Goal: Information Seeking & Learning: Learn about a topic

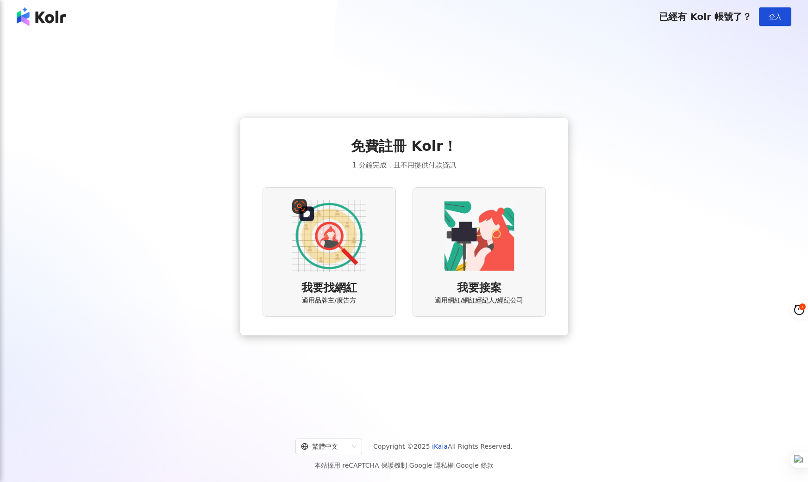
click at [306, 272] on img at bounding box center [329, 236] width 74 height 74
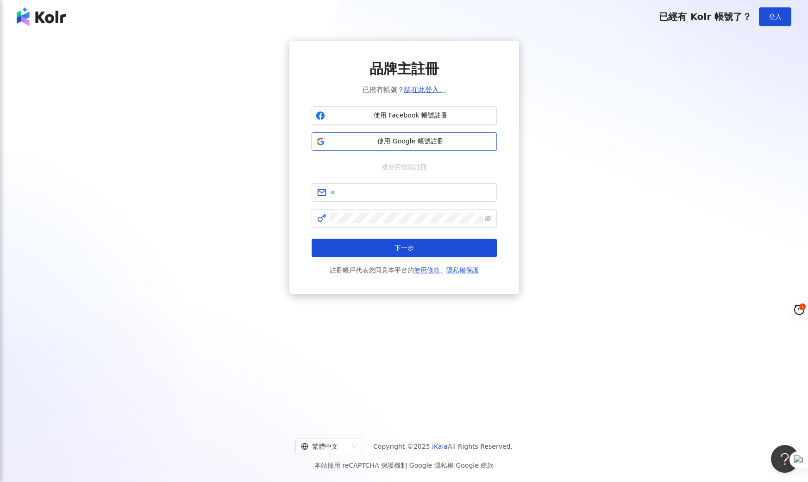
click at [400, 143] on span "使用 Google 帳號註冊" at bounding box center [411, 141] width 164 height 9
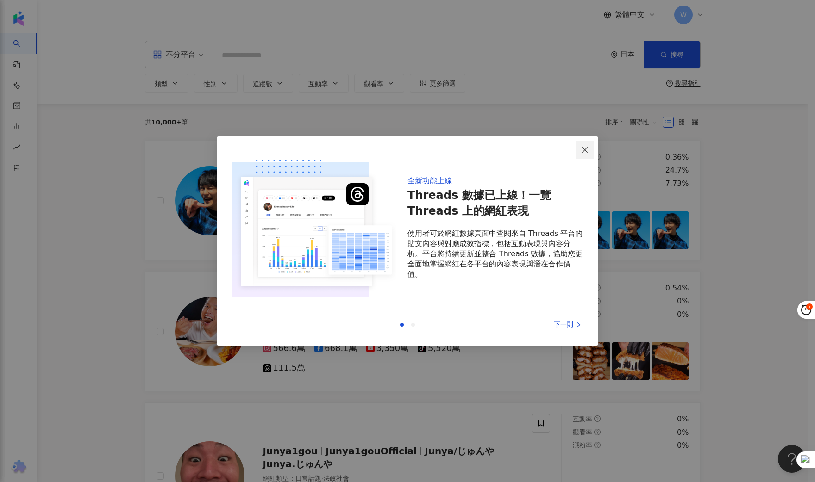
click at [587, 149] on icon "close" at bounding box center [585, 150] width 6 height 6
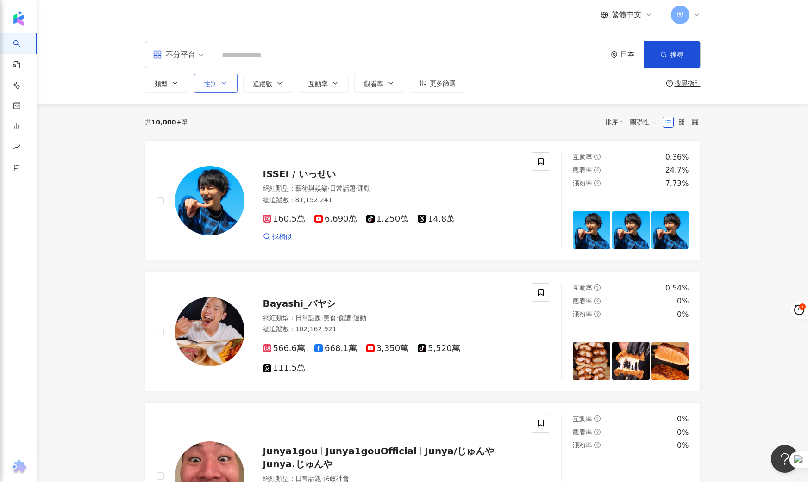
click at [216, 85] on span "性別" at bounding box center [210, 83] width 13 height 7
click at [244, 164] on div "不限 女 男 其他" at bounding box center [249, 148] width 99 height 81
click at [213, 156] on span "男" at bounding box center [218, 158] width 14 height 10
click at [178, 85] on button "類型" at bounding box center [167, 83] width 44 height 19
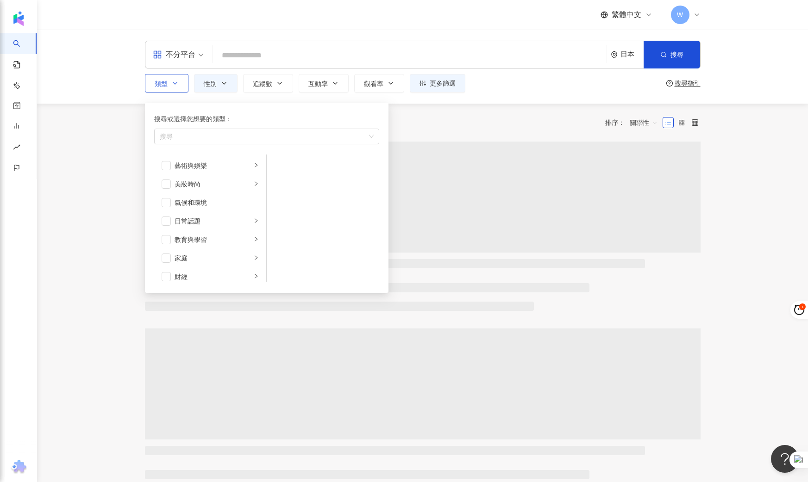
click at [178, 85] on icon "button" at bounding box center [174, 83] width 7 height 7
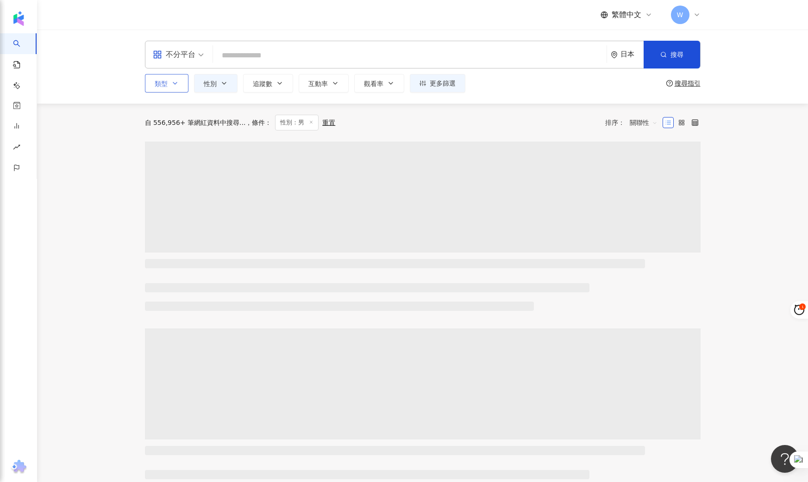
click at [178, 85] on icon "button" at bounding box center [174, 83] width 7 height 7
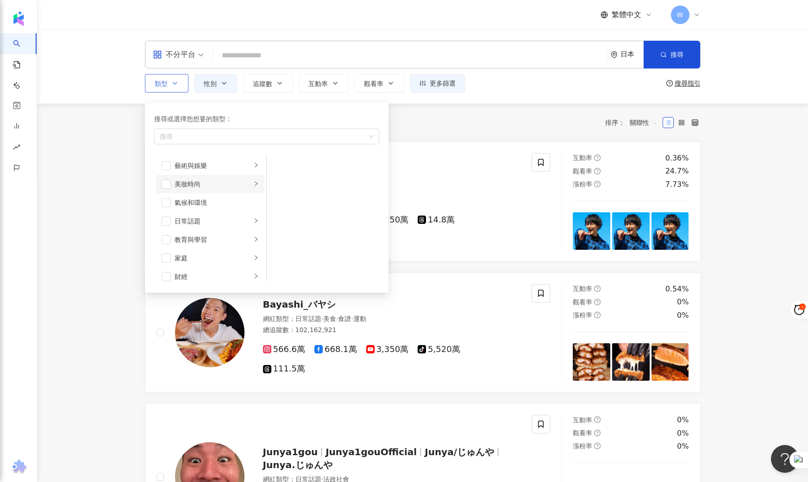
click at [245, 186] on li "美妝時尚" at bounding box center [210, 184] width 108 height 19
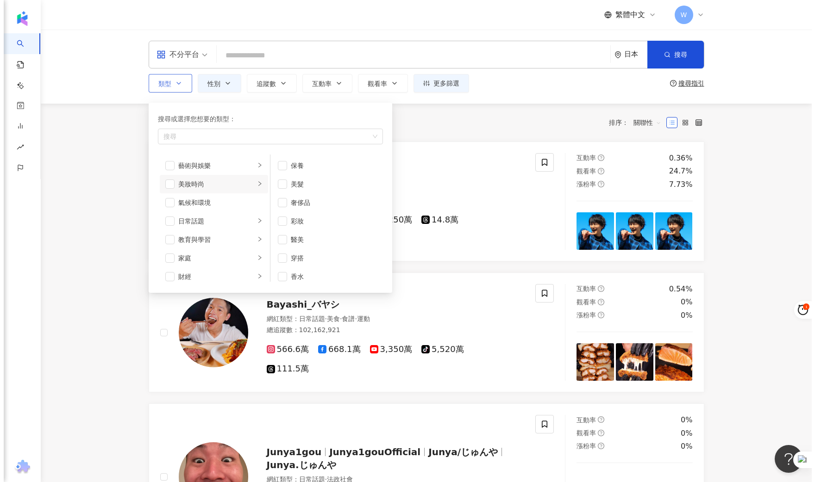
scroll to position [6, 0]
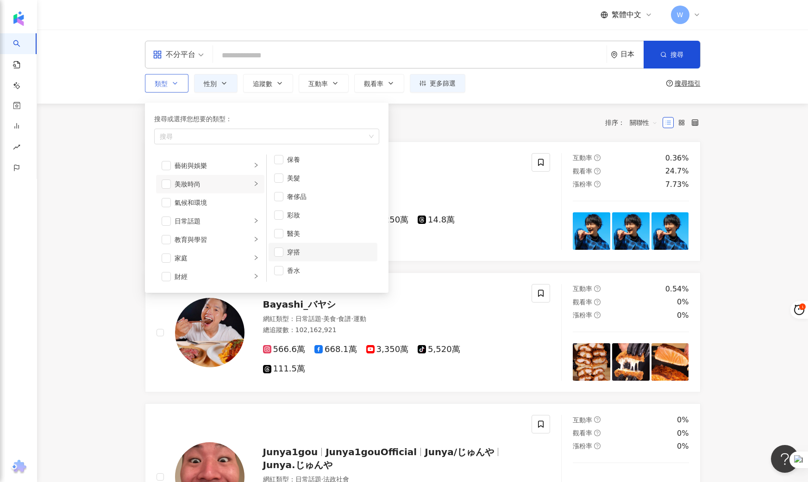
click at [300, 251] on div "穿搭" at bounding box center [329, 252] width 85 height 10
click at [273, 115] on div "搜尋或選擇您想要的類型：" at bounding box center [266, 119] width 225 height 10
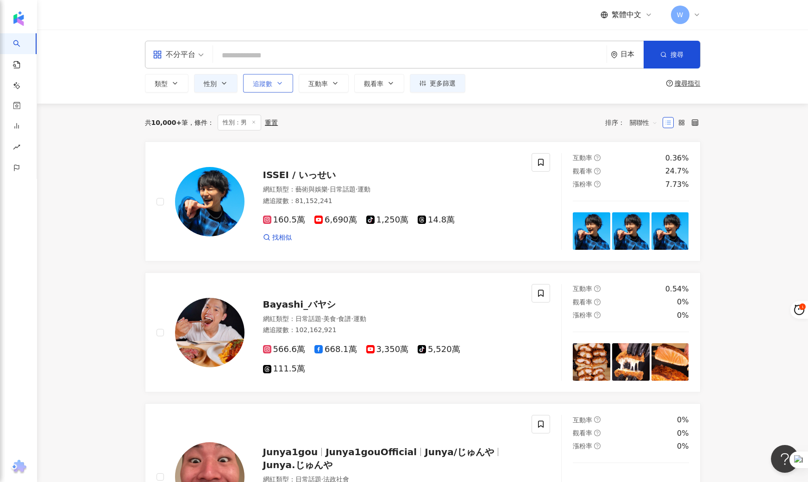
click at [271, 83] on span "追蹤數" at bounding box center [262, 83] width 19 height 7
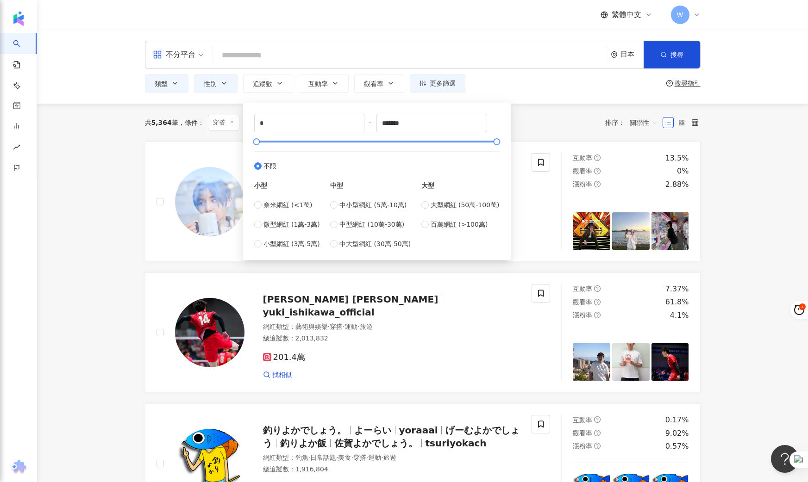
type input "******"
click at [380, 140] on div at bounding box center [376, 142] width 240 height 6
click at [303, 140] on div at bounding box center [376, 142] width 240 height 6
type input "****"
drag, startPoint x: 303, startPoint y: 140, endPoint x: 259, endPoint y: 143, distance: 44.5
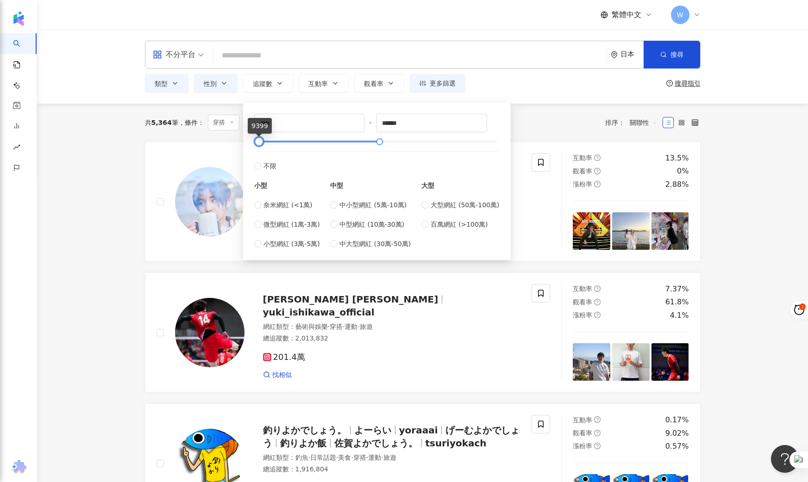
click at [259, 143] on div at bounding box center [258, 141] width 5 height 5
type input "*******"
click at [519, 140] on div "共 5,364 筆 條件 ： 穿搭 性別：男 重置 排序： 關聯性" at bounding box center [423, 123] width 556 height 38
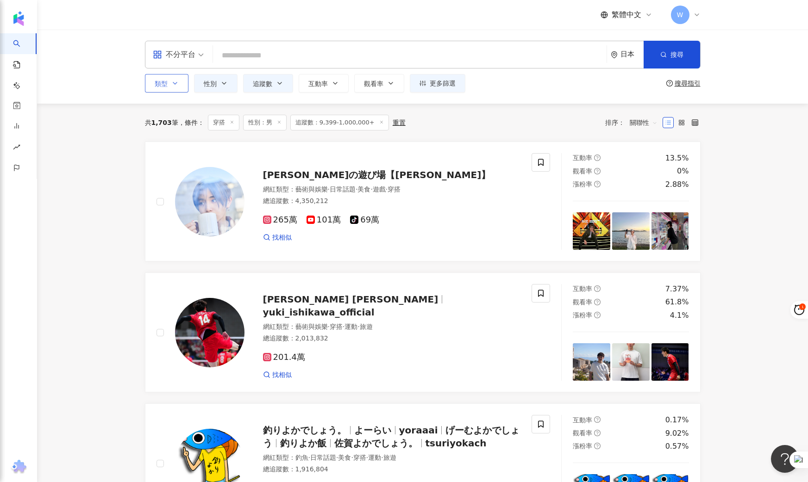
click at [177, 85] on icon "button" at bounding box center [174, 83] width 7 height 7
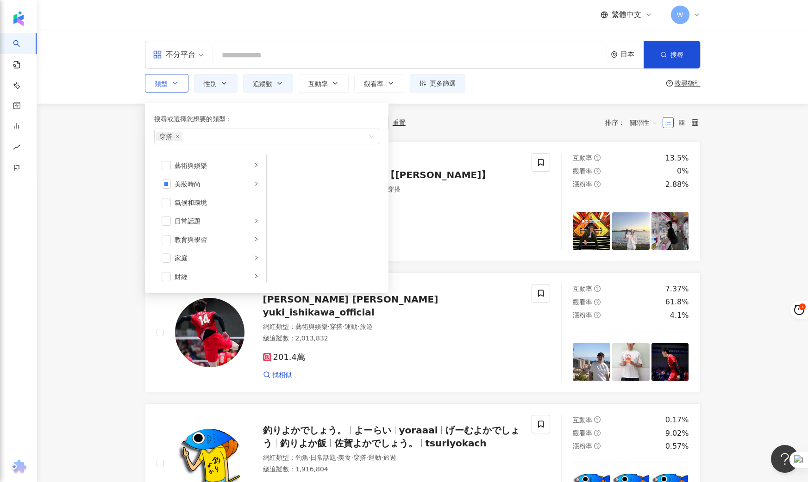
click at [177, 85] on icon "button" at bounding box center [174, 83] width 7 height 7
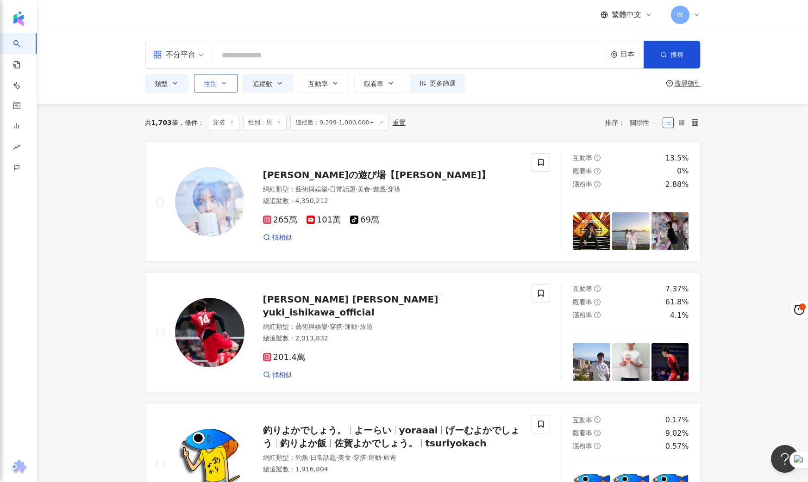
click at [216, 81] on span "性別" at bounding box center [210, 83] width 13 height 7
click at [270, 86] on span "追蹤數" at bounding box center [262, 83] width 19 height 7
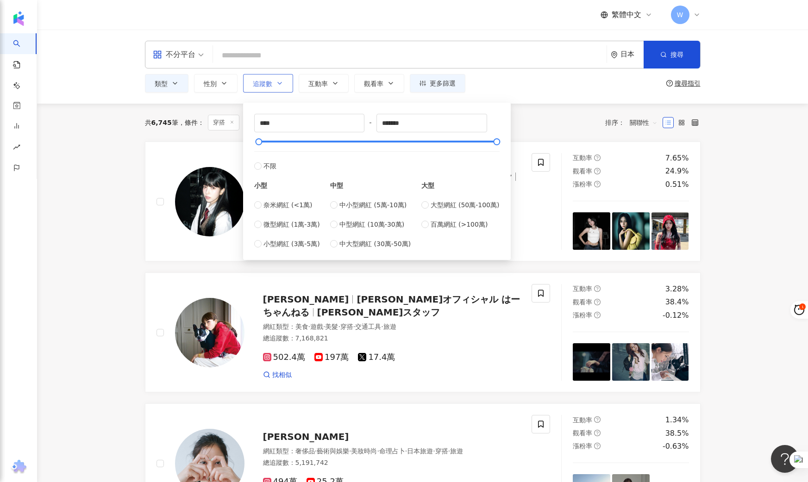
click at [273, 88] on button "追蹤數" at bounding box center [268, 83] width 50 height 19
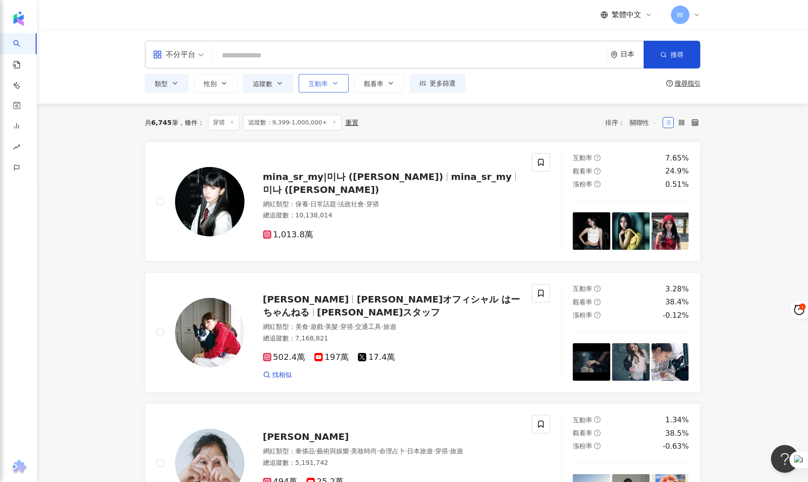
click at [324, 85] on span "互動率" at bounding box center [317, 83] width 19 height 7
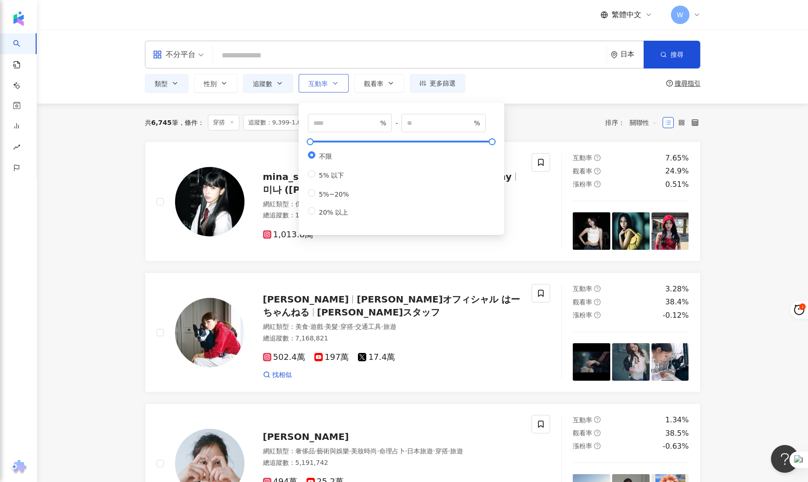
click at [324, 85] on span "互動率" at bounding box center [317, 83] width 19 height 7
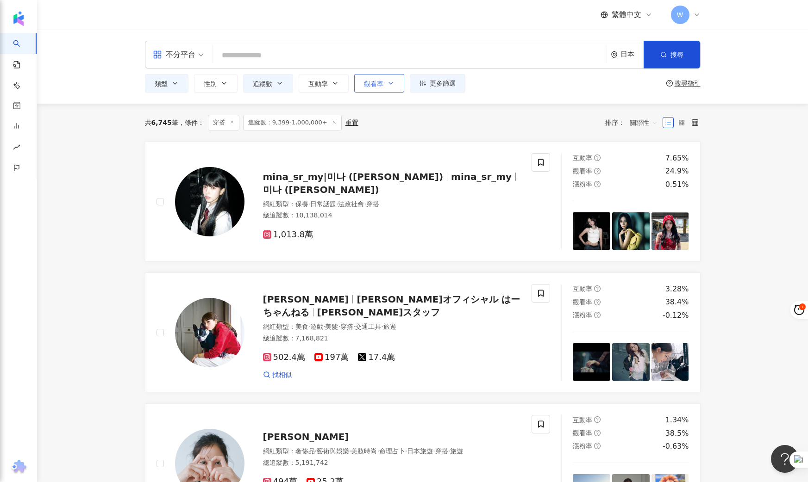
click at [378, 86] on span "觀看率" at bounding box center [373, 83] width 19 height 7
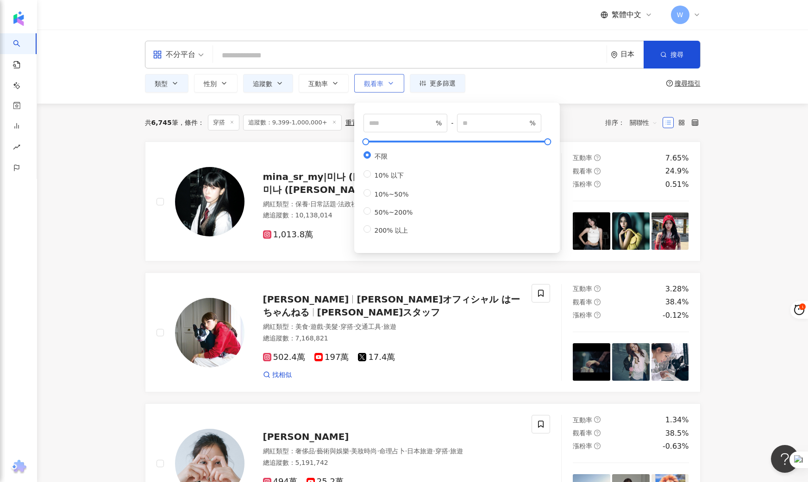
click at [378, 86] on span "觀看率" at bounding box center [373, 83] width 19 height 7
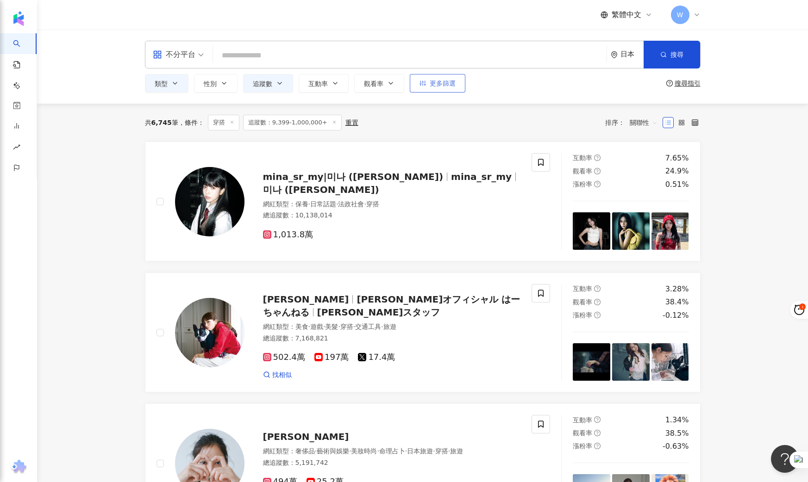
click at [430, 82] on span "更多篩選" at bounding box center [443, 83] width 26 height 7
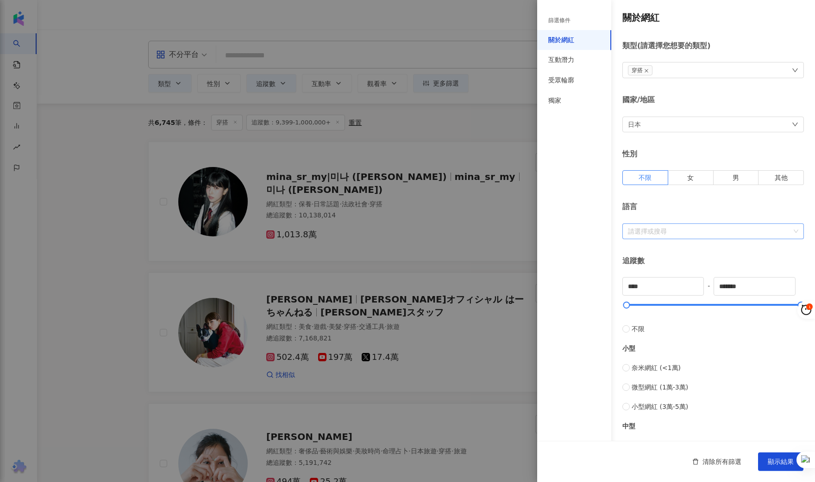
click at [667, 229] on div at bounding box center [708, 231] width 168 height 7
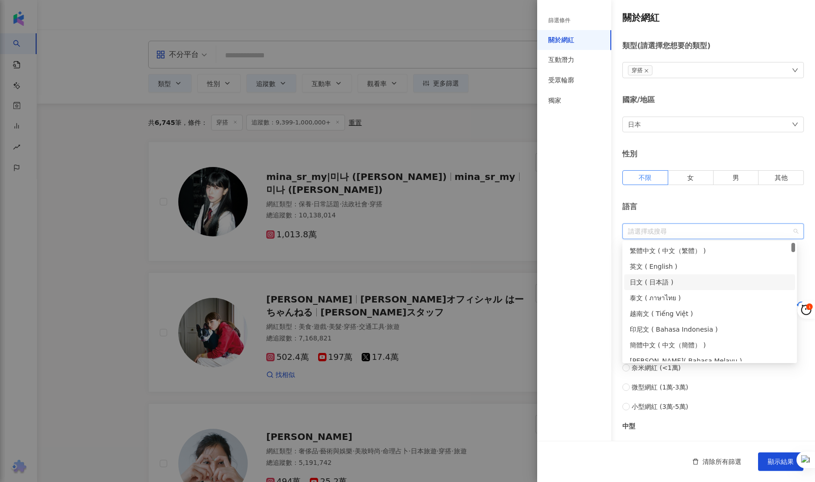
click at [663, 281] on div "日文 ( 日本語 )" at bounding box center [710, 282] width 160 height 10
click at [598, 268] on div "篩選條件 關於網紅 互動潛力 受眾輪廓 獨家" at bounding box center [574, 246] width 74 height 471
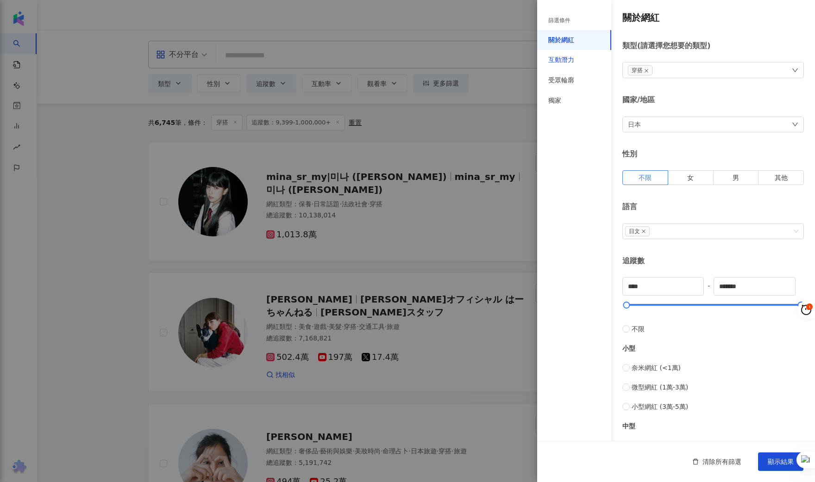
click at [566, 58] on div "互動潛力" at bounding box center [561, 60] width 26 height 9
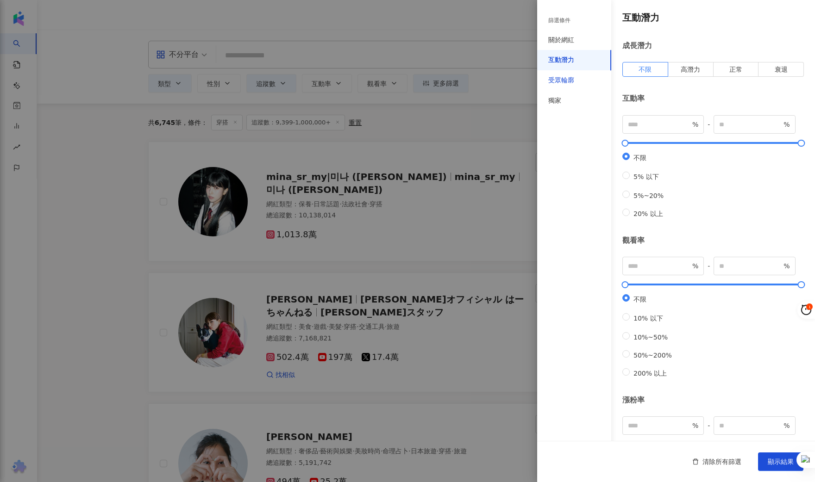
click at [563, 79] on div "受眾輪廓" at bounding box center [561, 80] width 26 height 9
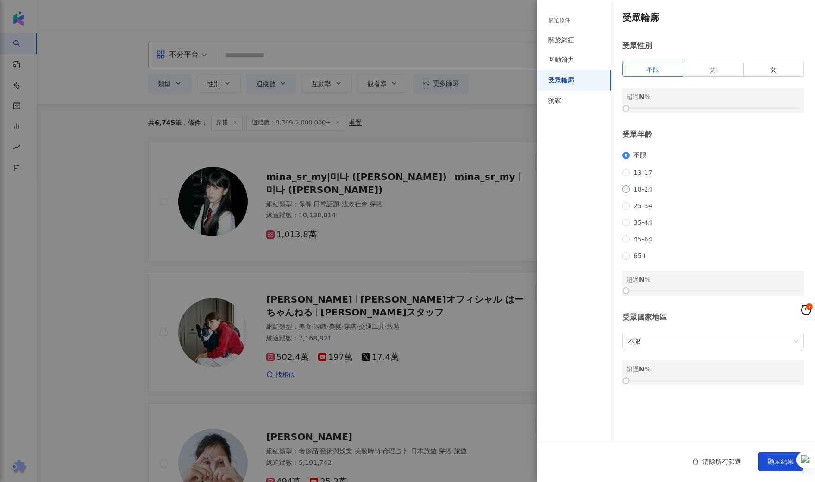
click at [639, 193] on span "18-24" at bounding box center [643, 189] width 26 height 7
click at [639, 175] on span "13-17" at bounding box center [643, 172] width 26 height 7
click at [625, 308] on div "受眾輪廓 受眾性別 不限 男 女 超過 N % 受眾年齡 不限 [PHONE_NUMBER] [PHONE_NUMBER] 45-64 65+ 13-17 超…" at bounding box center [676, 198] width 278 height 397
drag, startPoint x: 625, startPoint y: 301, endPoint x: 659, endPoint y: 300, distance: 33.4
click at [659, 294] on div at bounding box center [658, 290] width 5 height 5
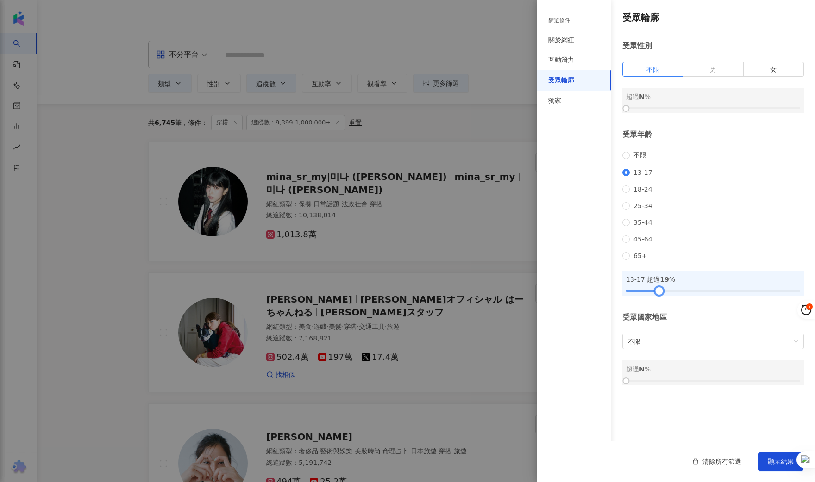
click at [659, 294] on div at bounding box center [658, 290] width 5 height 5
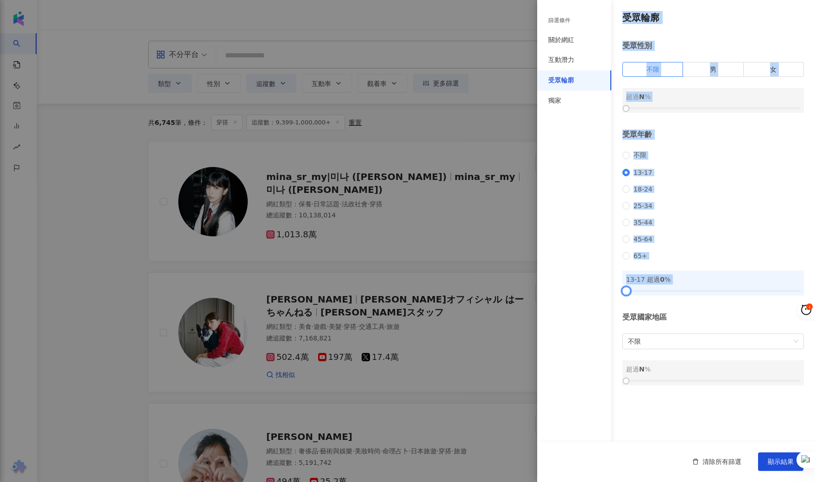
drag, startPoint x: 659, startPoint y: 299, endPoint x: 595, endPoint y: 282, distance: 66.0
click at [595, 288] on div "篩選條件 關於網紅 互動潛力 受眾輪廓 獨家 關於網紅 類型 ( 請選擇您想要的類型 ) 穿搭 國家/地區 日本 性別 不限 女 男 其他 語言 日文 追蹤數…" at bounding box center [676, 219] width 278 height 438
click at [681, 175] on div "不限 [PHONE_NUMBER] [PHONE_NUMBER] 45-64 65+" at bounding box center [712, 205] width 181 height 108
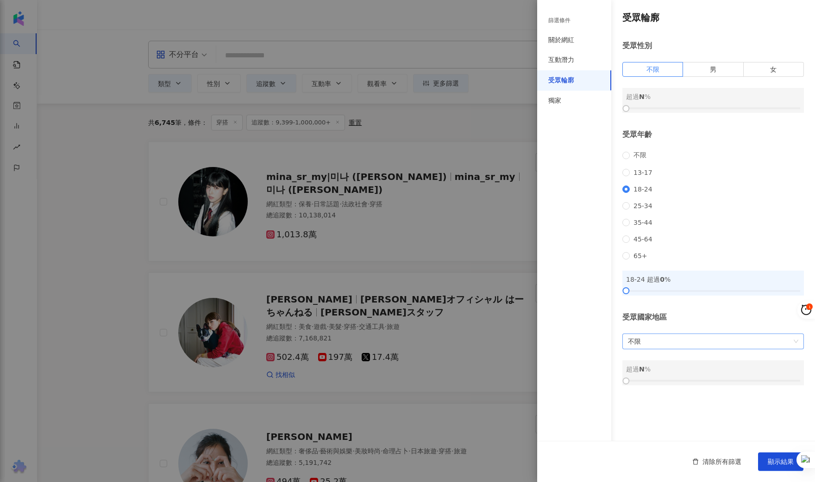
click at [667, 349] on span "不限" at bounding box center [713, 341] width 170 height 15
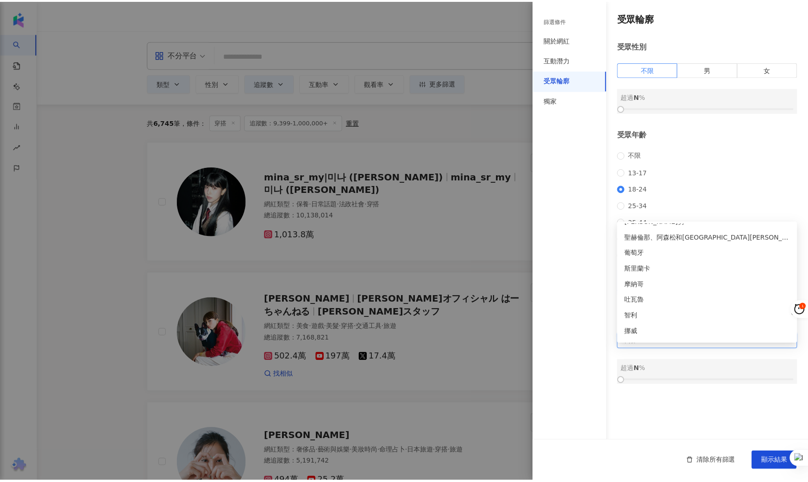
scroll to position [3021, 0]
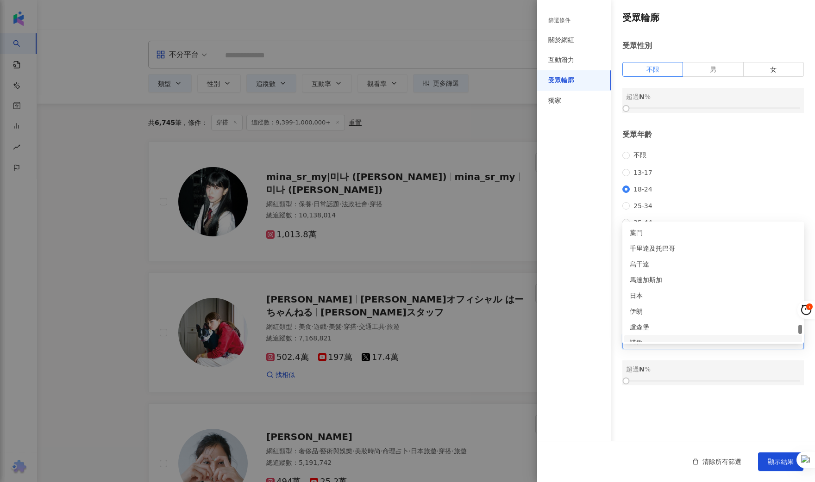
click at [657, 349] on span "不限" at bounding box center [713, 341] width 170 height 15
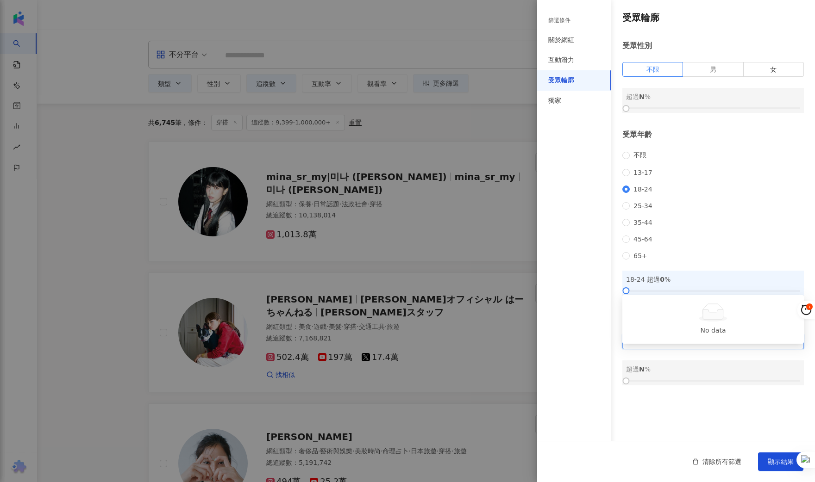
type input "**"
click at [631, 335] on div "日本" at bounding box center [713, 334] width 167 height 10
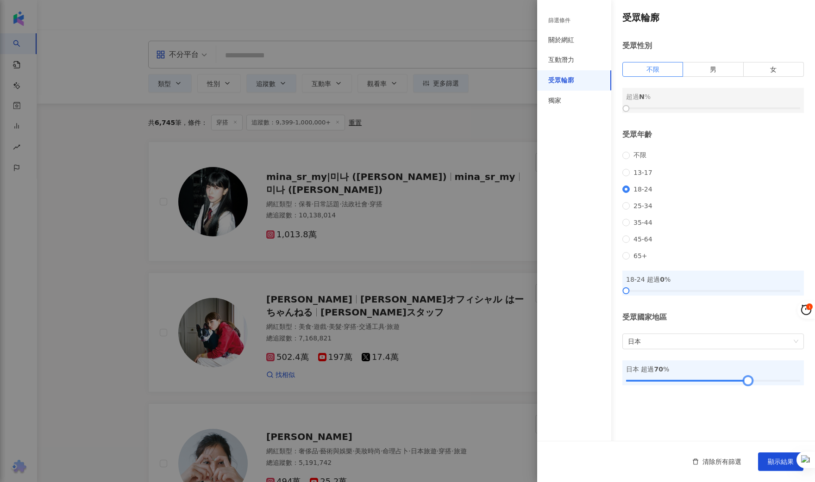
drag, startPoint x: 625, startPoint y: 392, endPoint x: 748, endPoint y: 401, distance: 122.6
click at [748, 397] on div "受眾輪廓 受眾性別 不限 男 女 超過 N % 受眾年齡 不限 [PHONE_NUMBER] [PHONE_NUMBER] 45-64 65+ 18-24 超…" at bounding box center [676, 198] width 278 height 397
click at [769, 467] on button "顯示結果" at bounding box center [780, 462] width 45 height 19
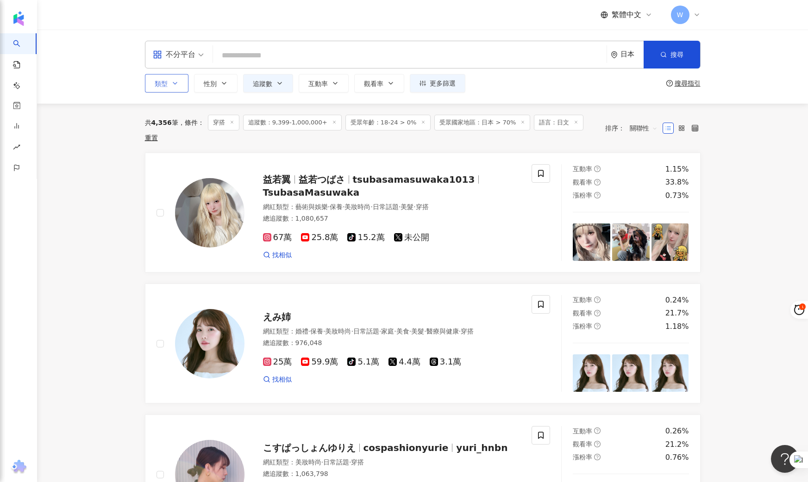
click at [164, 88] on span "類型" at bounding box center [161, 83] width 13 height 7
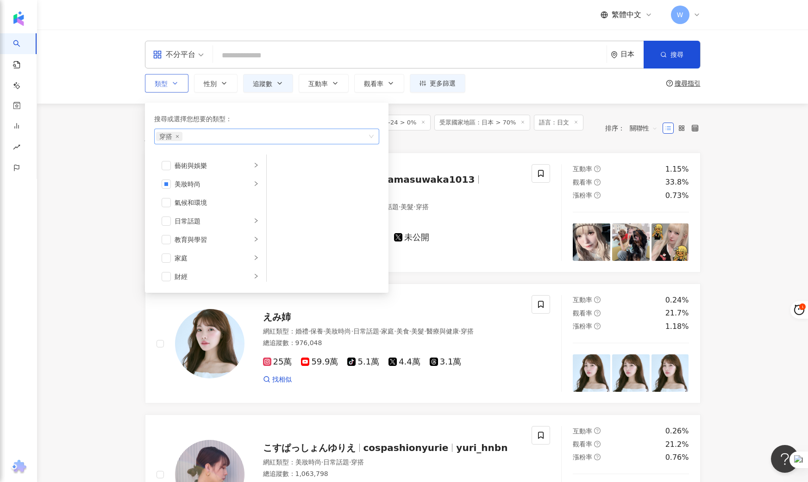
click at [264, 136] on div "穿搭" at bounding box center [262, 136] width 212 height 9
type input "*****"
click at [264, 136] on div "穿搭 ストリート" at bounding box center [262, 136] width 212 height 9
click at [245, 183] on li "美妝時尚" at bounding box center [210, 184] width 108 height 19
click at [516, 153] on link "益若翼 益若つばさ tsubasamasuwaka1013 TsubasaMasuwaka 網紅類型 ： 藝術與娛樂 · 保養 · 美妝時尚 · 日常話題 ·…" at bounding box center [423, 213] width 556 height 120
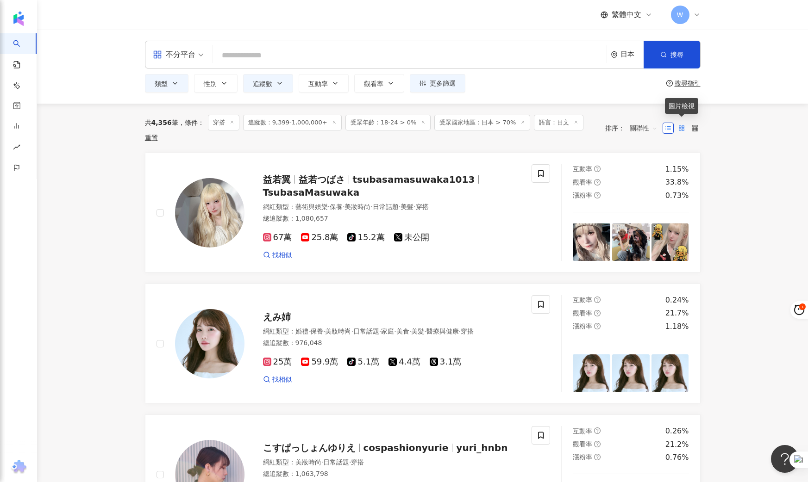
click at [682, 125] on icon at bounding box center [681, 128] width 6 height 6
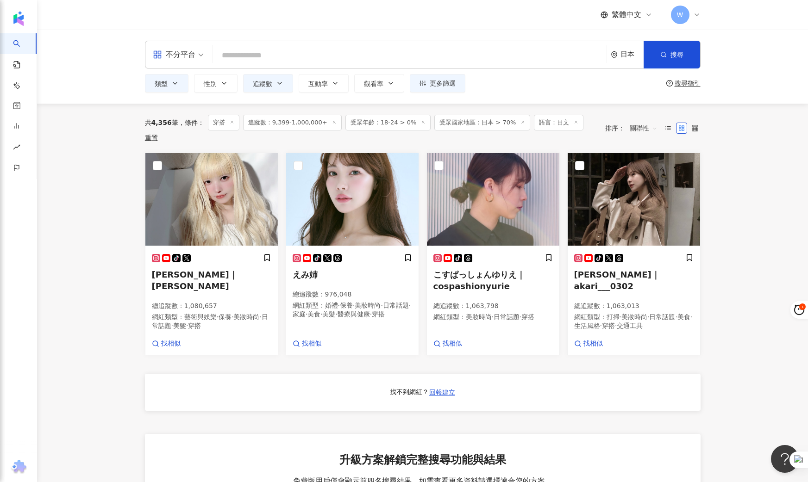
click at [199, 61] on span "不分平台" at bounding box center [178, 54] width 51 height 15
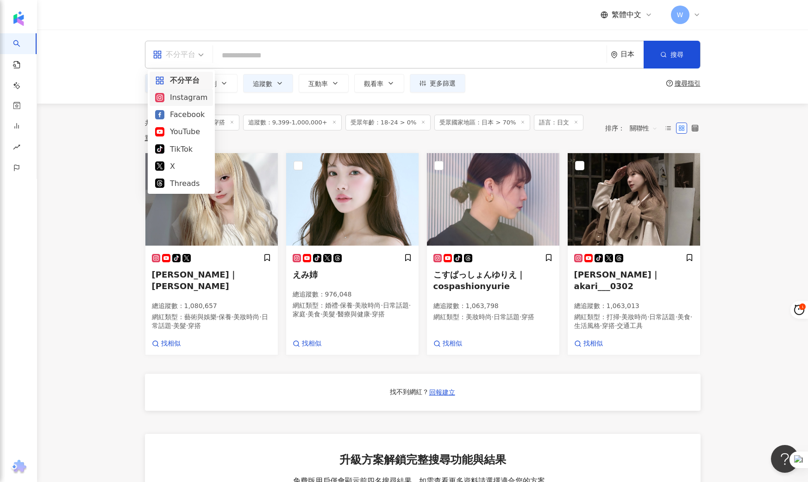
click at [162, 97] on icon at bounding box center [159, 97] width 5 height 5
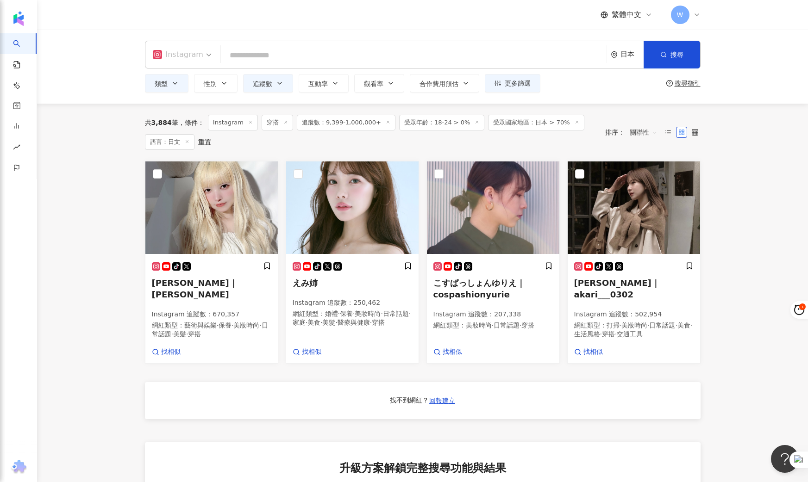
click at [194, 50] on div "Instagram" at bounding box center [178, 54] width 50 height 15
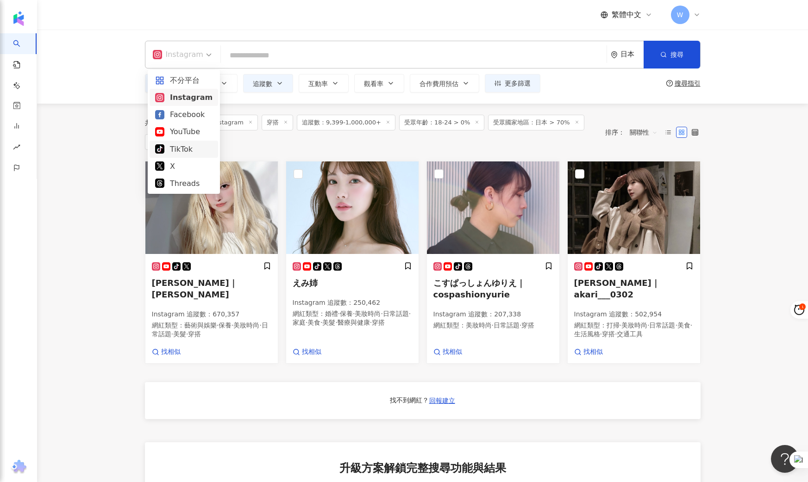
click at [175, 144] on div "TikTok" at bounding box center [183, 150] width 57 height 12
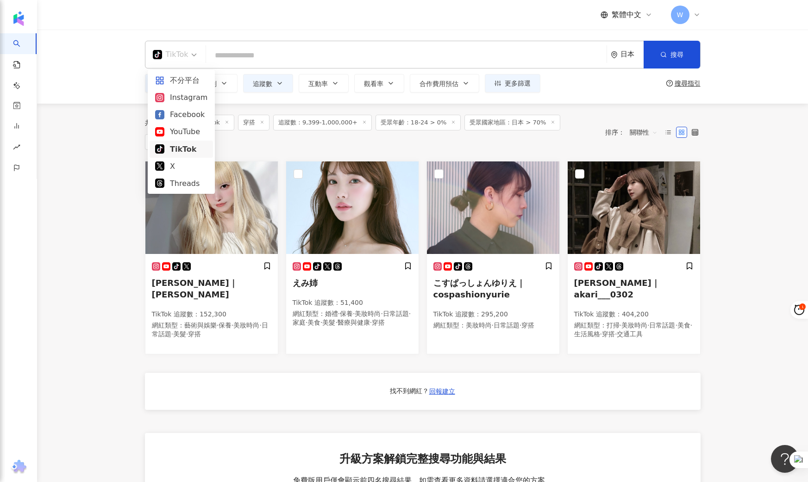
click at [167, 54] on div "TikTok" at bounding box center [171, 54] width 36 height 15
click at [191, 76] on div "不分平台" at bounding box center [181, 81] width 52 height 12
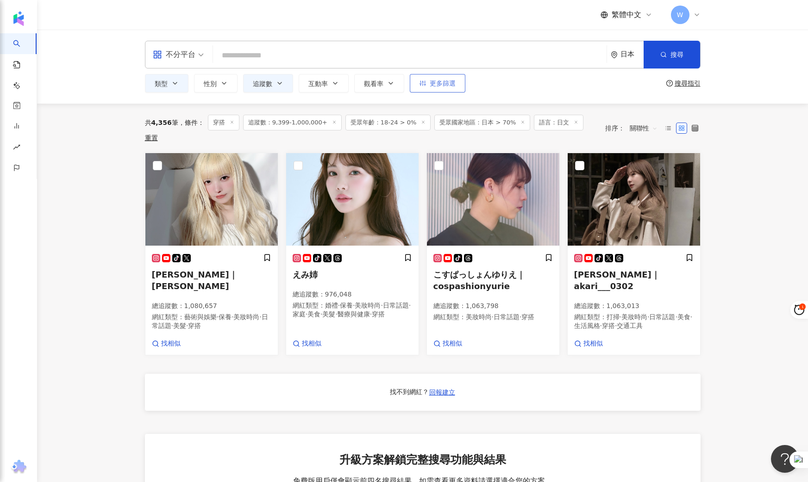
click at [437, 83] on span "更多篩選" at bounding box center [443, 83] width 26 height 7
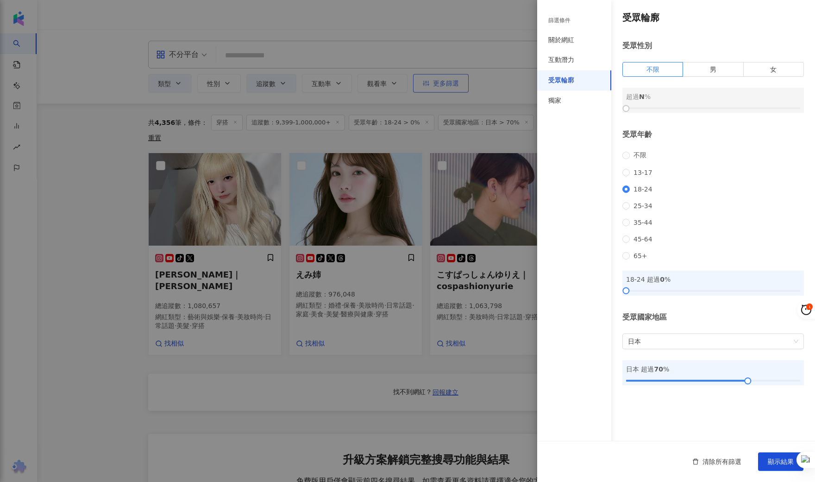
click at [437, 83] on div at bounding box center [407, 241] width 815 height 482
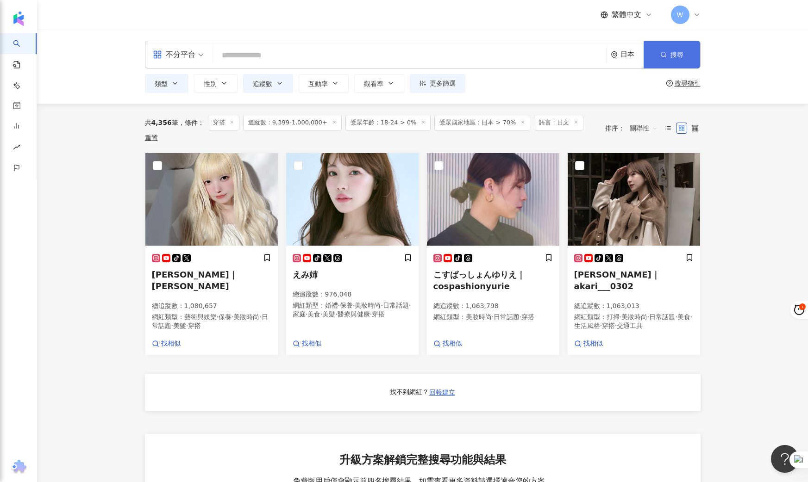
click at [678, 60] on button "搜尋" at bounding box center [672, 55] width 56 height 28
click at [453, 90] on button "更多篩選" at bounding box center [438, 83] width 56 height 19
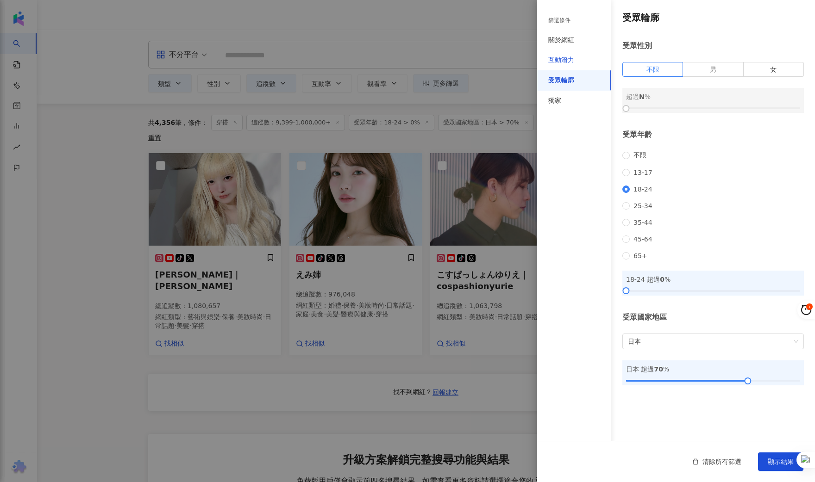
click at [566, 57] on div "互動潛力" at bounding box center [561, 60] width 26 height 9
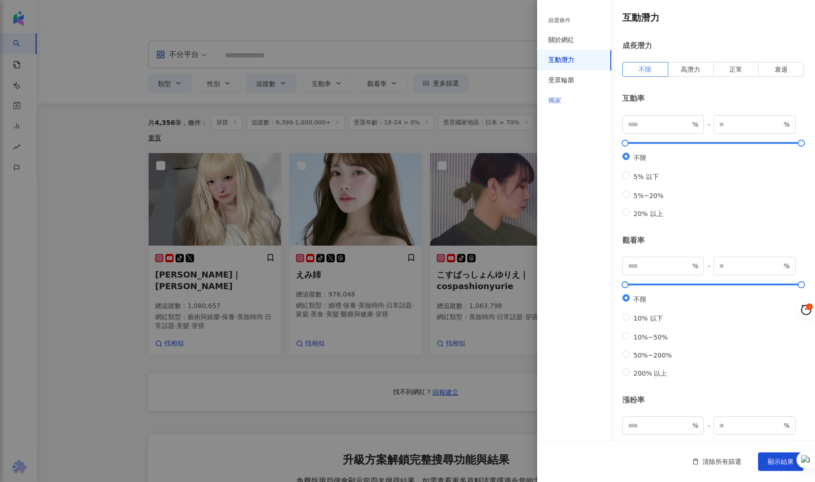
click at [563, 104] on div "獨家" at bounding box center [574, 101] width 74 height 20
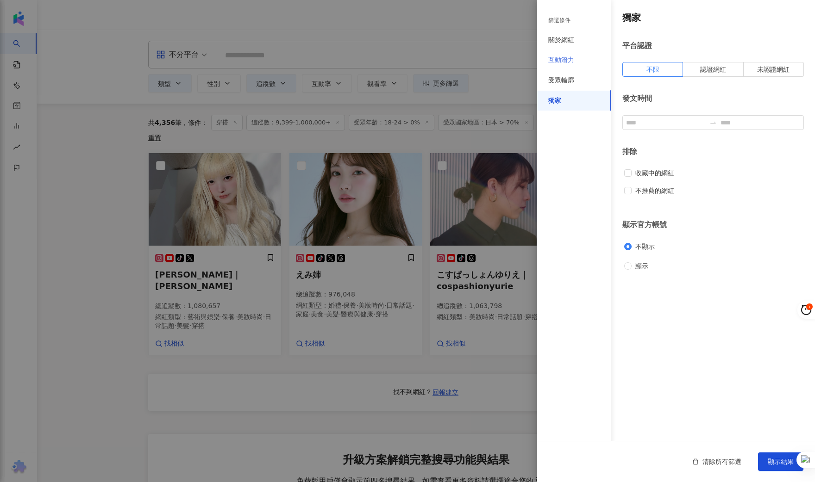
click at [567, 53] on div "互動潛力" at bounding box center [574, 60] width 74 height 20
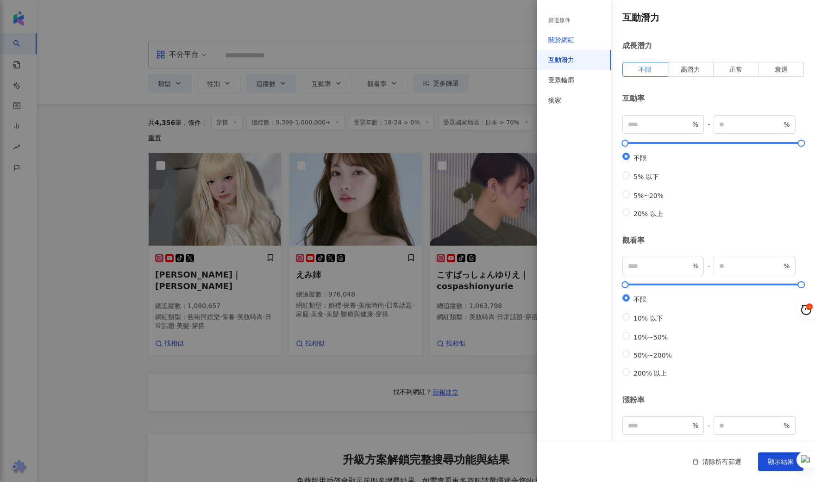
click at [570, 44] on div "關於網紅" at bounding box center [561, 40] width 26 height 9
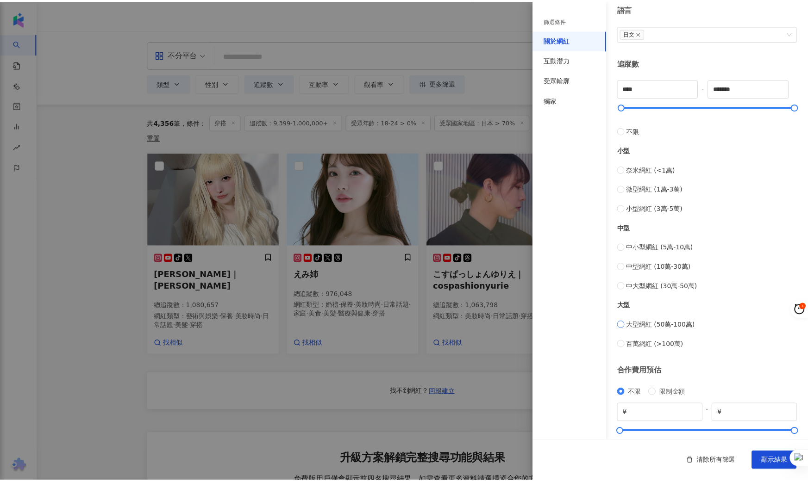
scroll to position [217, 0]
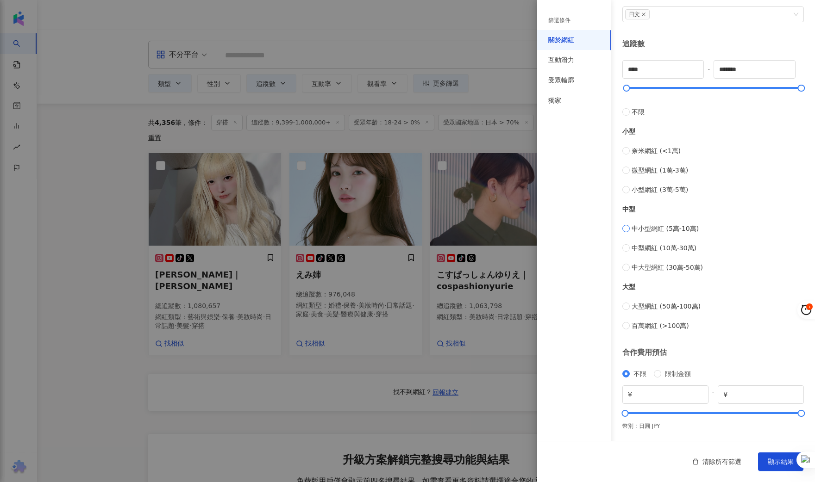
click at [639, 229] on span "中小型網紅 (5萬-10萬)" at bounding box center [664, 229] width 67 height 10
type input "*****"
click at [635, 251] on span "中型網紅 (10萬-30萬)" at bounding box center [663, 248] width 65 height 10
type input "******"
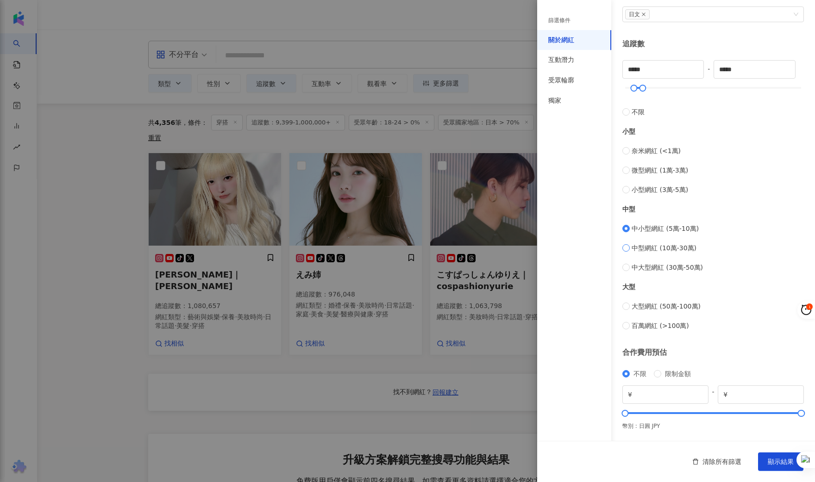
type input "******"
click at [637, 229] on span "中小型網紅 (5萬-10萬)" at bounding box center [664, 229] width 67 height 10
type input "*****"
click at [762, 465] on button "顯示結果" at bounding box center [780, 462] width 45 height 19
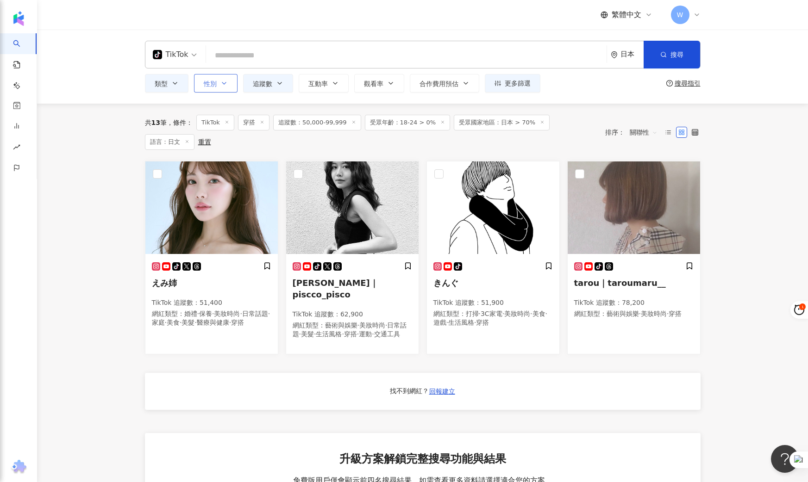
click at [217, 88] on button "性別" at bounding box center [216, 83] width 44 height 19
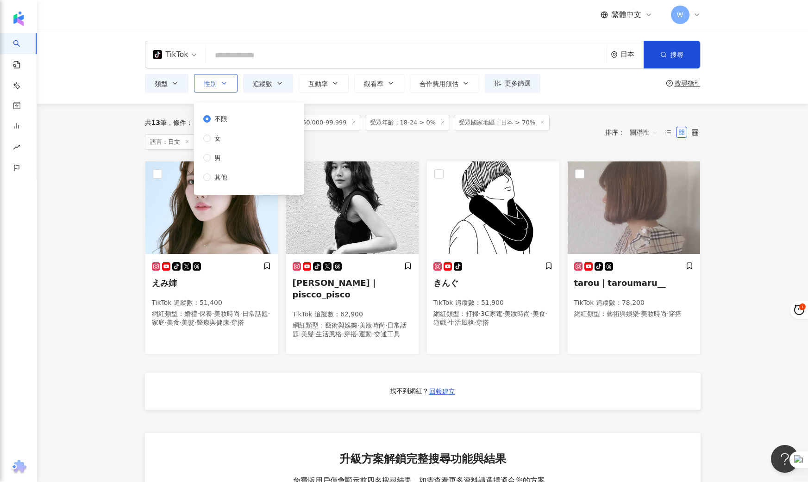
click at [217, 88] on button "性別" at bounding box center [216, 83] width 44 height 19
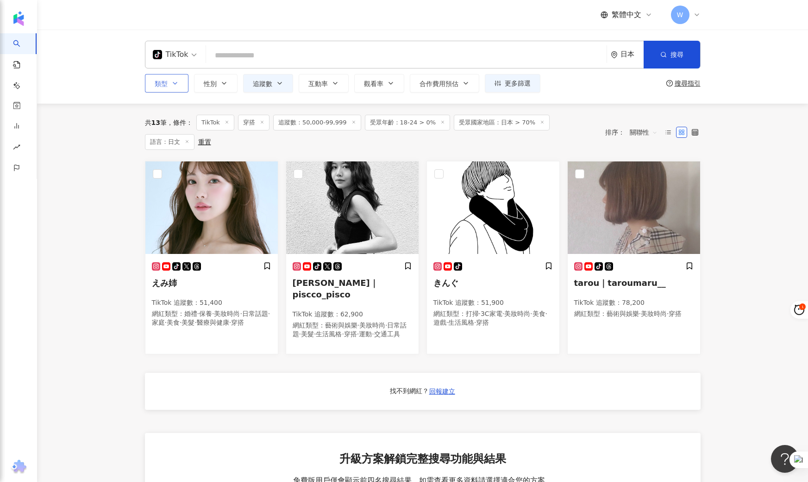
click at [178, 78] on button "類型" at bounding box center [167, 83] width 44 height 19
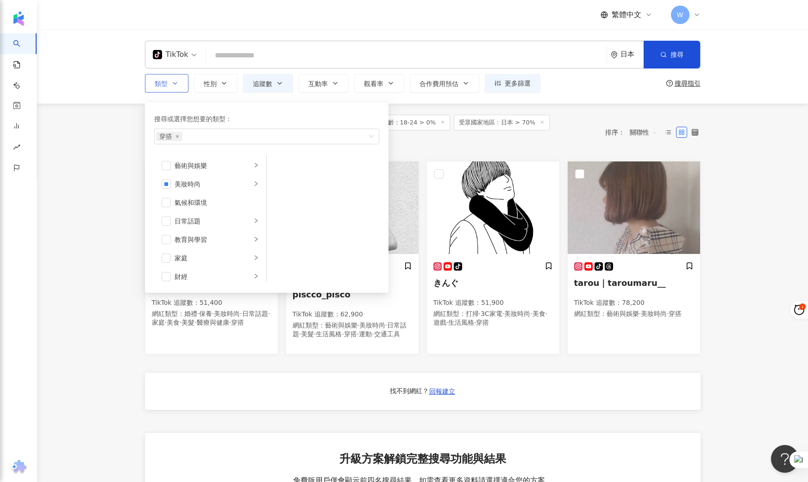
click at [178, 78] on button "類型 搜尋或選擇您想要的類型： 穿搭 藝術與娛樂 美妝時尚 氣候和環境 日常話題 教育與學習 家庭 財經 美食 命理占卜 遊戲 法政社會 生活風格 影視娛樂 …" at bounding box center [167, 83] width 44 height 19
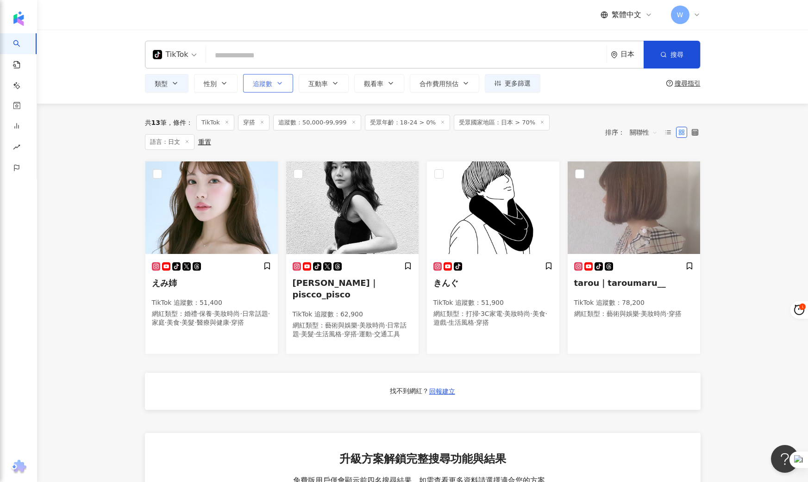
click at [266, 82] on span "追蹤數" at bounding box center [262, 83] width 19 height 7
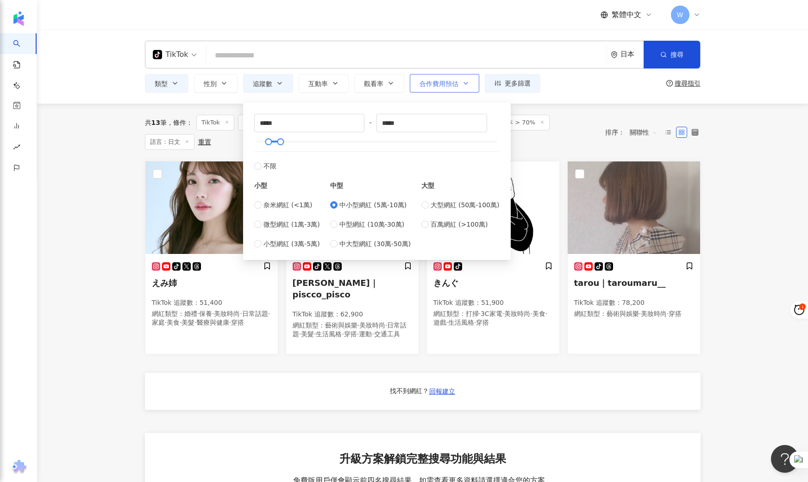
click at [449, 81] on span "合作費用預估" at bounding box center [438, 83] width 39 height 7
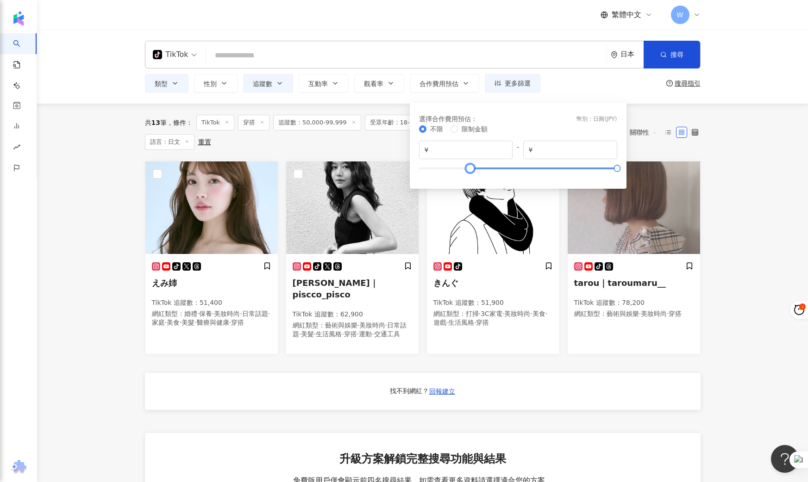
click at [470, 169] on div at bounding box center [518, 169] width 198 height 6
drag, startPoint x: 470, startPoint y: 169, endPoint x: 438, endPoint y: 174, distance: 32.2
click at [438, 171] on div at bounding box center [437, 168] width 5 height 5
type input "*"
click at [419, 171] on div at bounding box center [418, 168] width 5 height 5
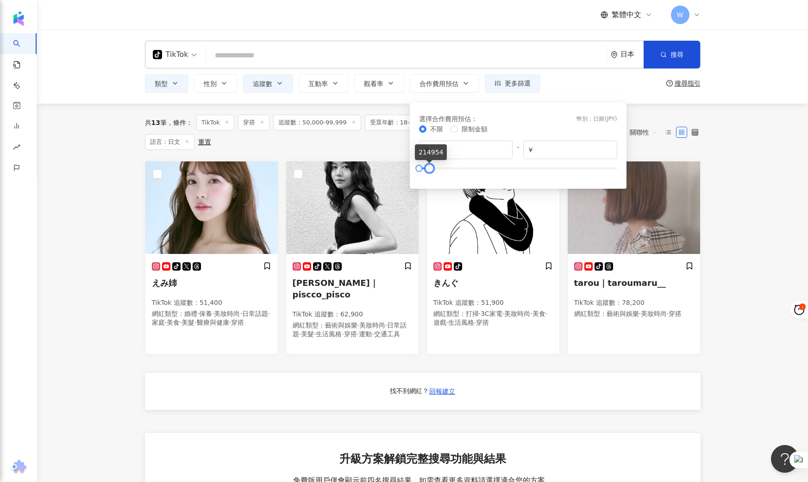
click at [430, 171] on div at bounding box center [429, 168] width 5 height 5
drag, startPoint x: 564, startPoint y: 153, endPoint x: 494, endPoint y: 151, distance: 70.8
click at [494, 151] on div "¥ * - ¥ ******" at bounding box center [518, 150] width 198 height 19
type input "*****"
click at [585, 94] on div "TikTok 日本 搜尋 類型 性別 追蹤數 互動率 觀看率 合作費用預估 更多篩選 篩選條件 關於網紅 互動潛力 受眾輪廓 獨家 關於網紅 類型 ( 請選擇…" at bounding box center [422, 67] width 771 height 74
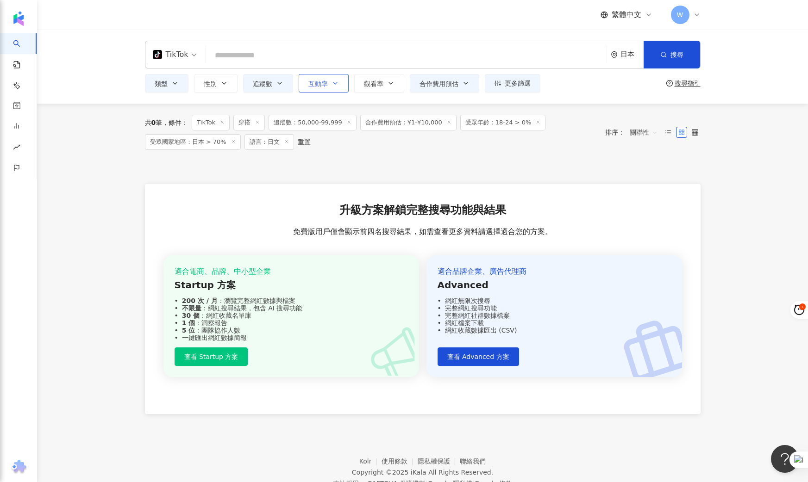
click at [332, 88] on button "互動率" at bounding box center [324, 83] width 50 height 19
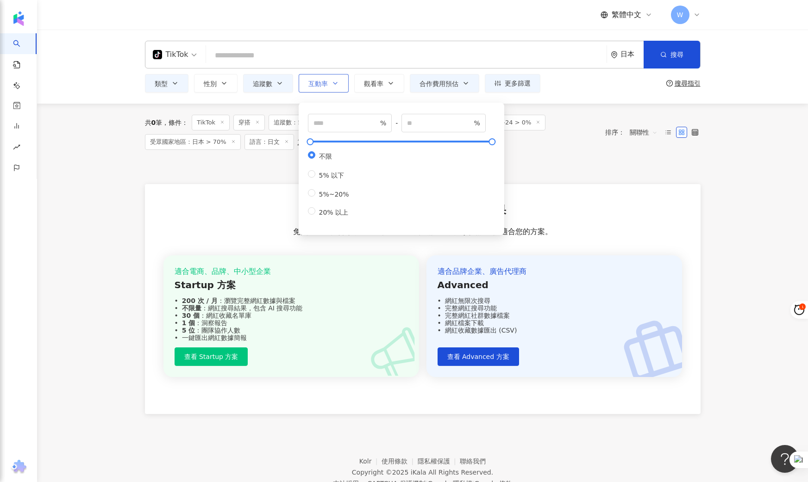
click at [332, 88] on button "互動率" at bounding box center [324, 83] width 50 height 19
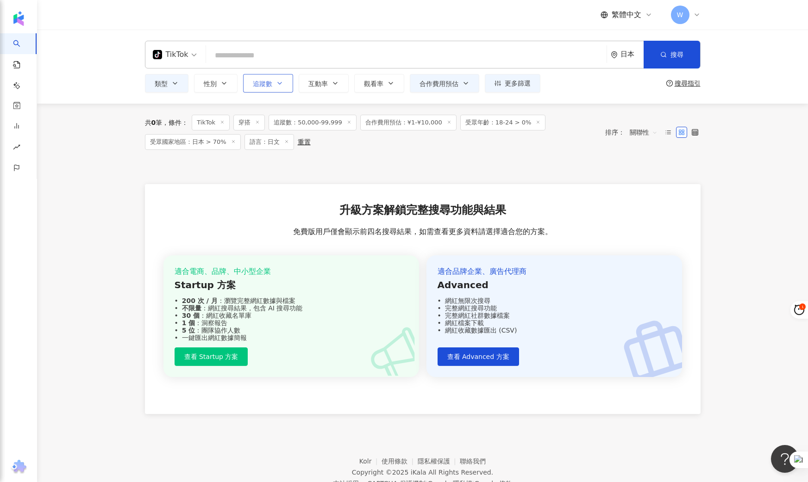
click at [271, 80] on span "追蹤數" at bounding box center [262, 83] width 19 height 7
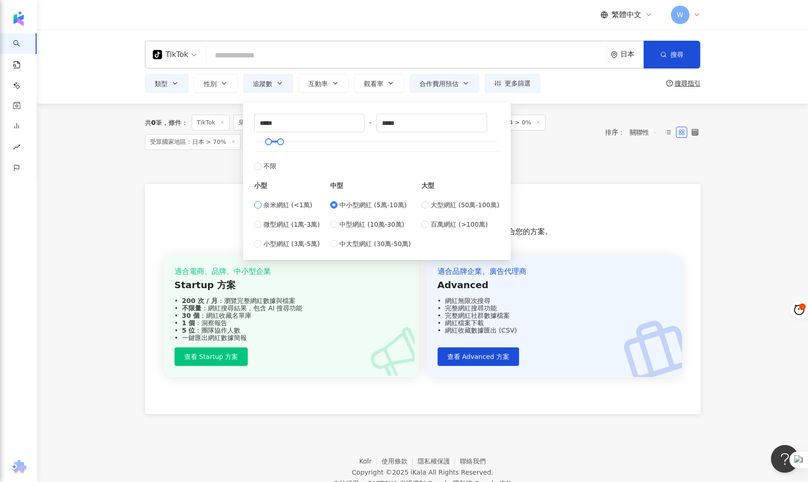
click at [263, 207] on span "奈米網紅 (<1萬)" at bounding box center [287, 205] width 49 height 10
type input "*"
type input "****"
click at [614, 85] on div "類型 性別 追蹤數 互動率 觀看率 合作費用預估 更多篩選 篩選條件 關於網紅 互動潛力 受眾輪廓 獨家 關於網紅 類型 ( 請選擇您想要的類型 ) 穿搭 國…" at bounding box center [423, 83] width 556 height 19
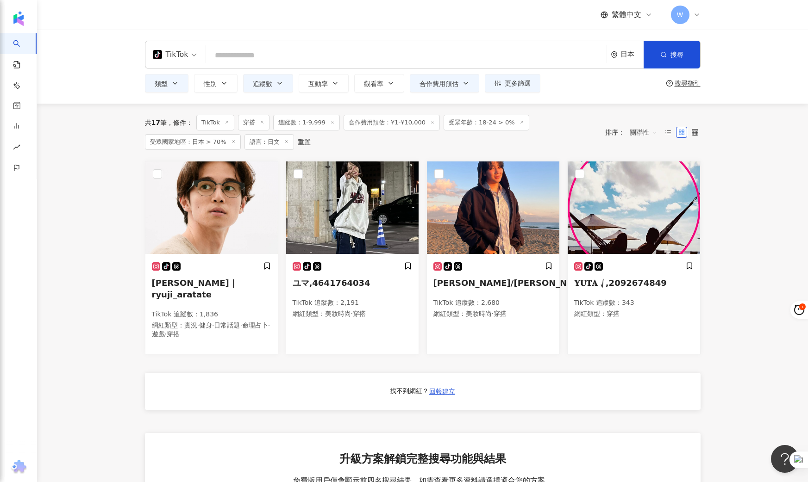
click at [638, 138] on span "關聯性" at bounding box center [644, 132] width 28 height 15
click at [637, 138] on span "關聯性" at bounding box center [644, 132] width 28 height 15
click at [264, 60] on input "search" at bounding box center [406, 56] width 393 height 18
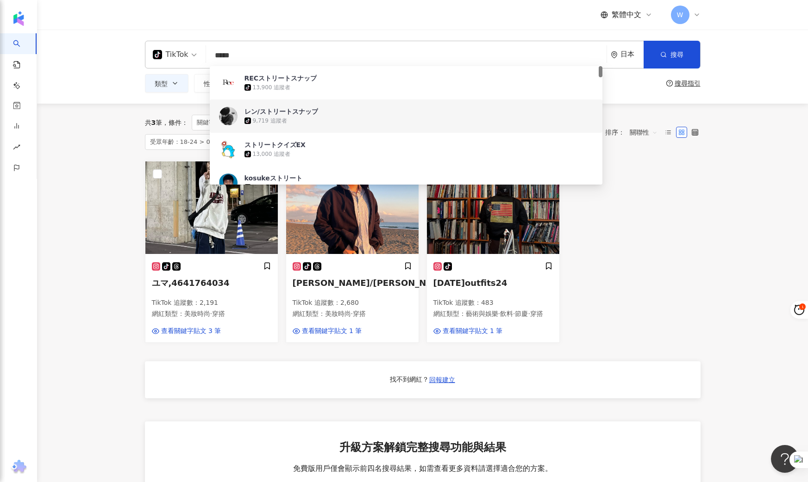
type input "*****"
click at [106, 267] on main "TikTok ***** 日本 搜尋 319717bd-824e-40d7-aaf5-35c359b596eb 98688620-3d12-4184-a654…" at bounding box center [422, 341] width 771 height 622
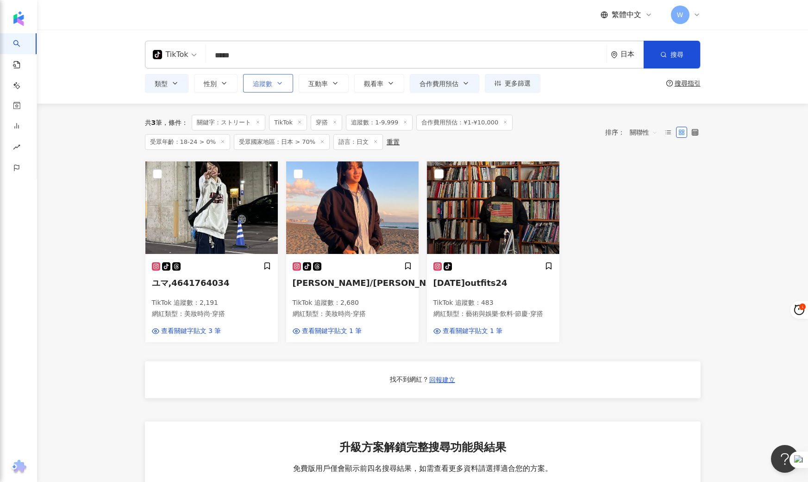
click at [277, 83] on icon "button" at bounding box center [279, 83] width 7 height 7
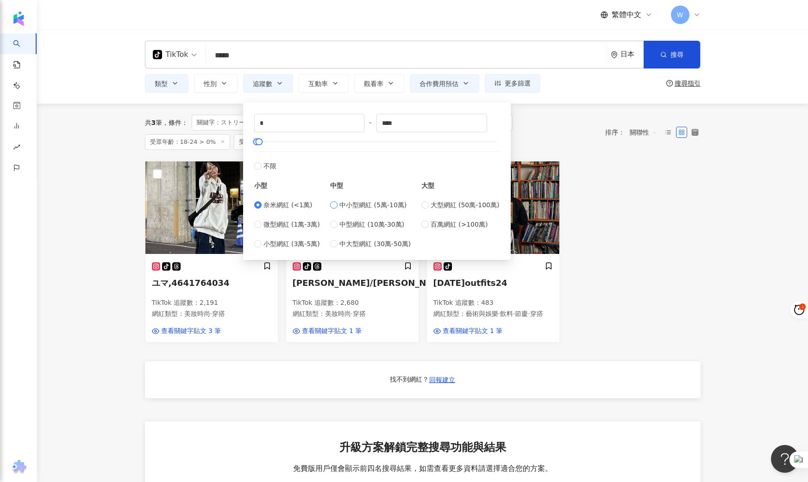
click at [366, 204] on span "中小型網紅 (5萬-10萬)" at bounding box center [372, 205] width 67 height 10
type input "*****"
click at [696, 257] on div "tiktok-icon ユマ,4641764034 TikTok 追蹤數 ： 2,191 網紅類型 ： 美妝時尚 · 穿搭 查看關鍵字貼文 3 筆 tikto…" at bounding box center [422, 252] width 563 height 182
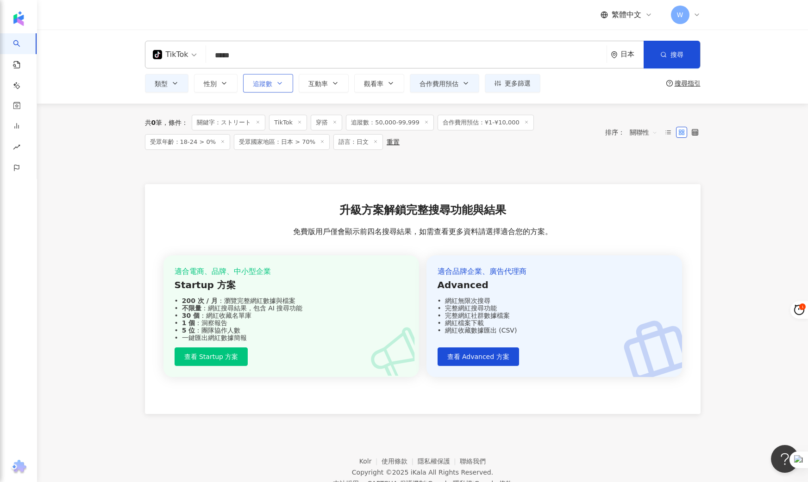
click at [277, 89] on button "追蹤數" at bounding box center [268, 83] width 50 height 19
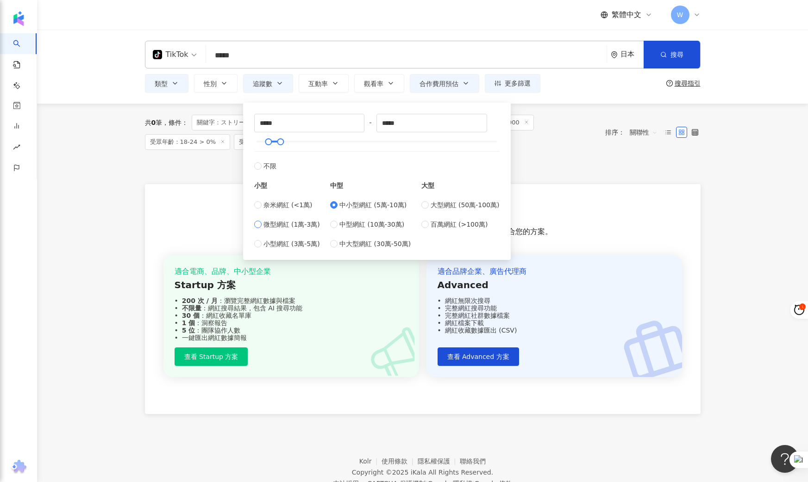
click at [284, 224] on span "微型網紅 (1萬-3萬)" at bounding box center [291, 224] width 56 height 10
type input "*****"
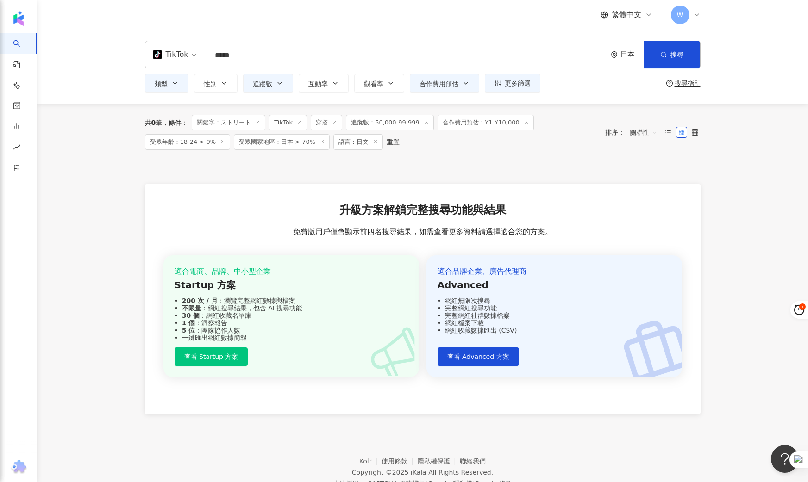
click at [591, 151] on div "共 0 筆 條件 ： 關鍵字：ストリート TikTok 穿搭 追蹤數：50,000-99,999 合作費用預估：¥1-¥10,000 受眾年齡：18-24 >…" at bounding box center [423, 132] width 556 height 57
click at [273, 85] on button "追蹤數" at bounding box center [268, 83] width 50 height 19
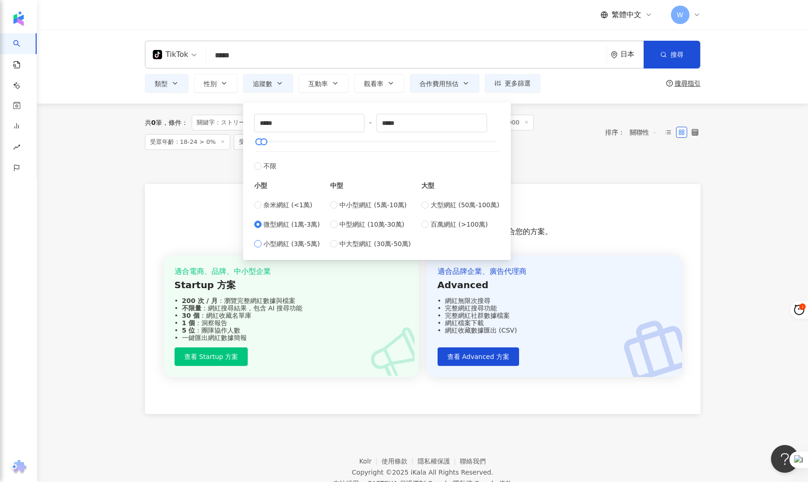
click at [273, 246] on span "小型網紅 (3萬-5萬)" at bounding box center [291, 244] width 56 height 10
type input "*****"
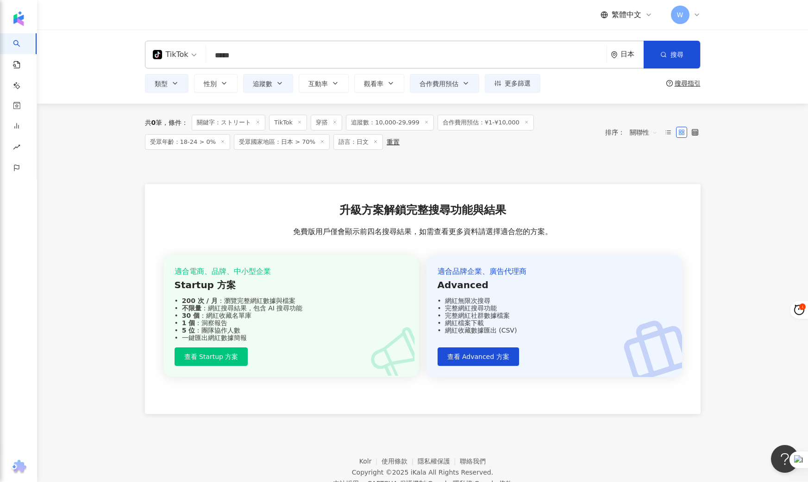
click at [578, 160] on div "共 0 筆 條件 ： 關鍵字：ストリート TikTok 穿搭 追蹤數：10,000-29,999 合作費用預估：¥1-¥10,000 受眾年齡：18-24 >…" at bounding box center [423, 132] width 556 height 57
click at [677, 54] on span "搜尋" at bounding box center [676, 54] width 13 height 7
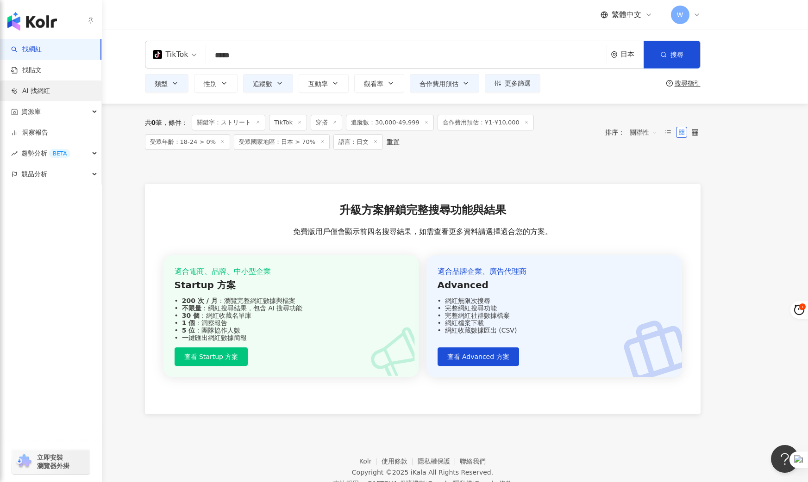
click at [50, 90] on link "AI 找網紅" at bounding box center [30, 91] width 39 height 9
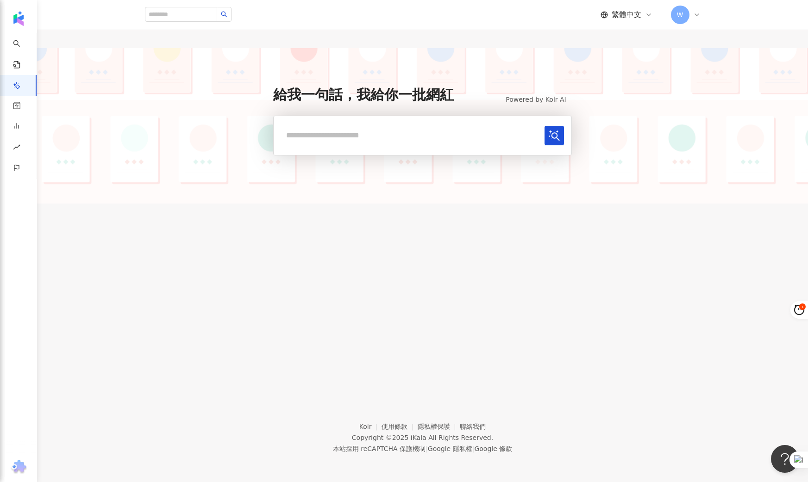
click at [413, 136] on input "text" at bounding box center [410, 135] width 259 height 19
click at [544, 126] on button "submit" at bounding box center [553, 135] width 19 height 19
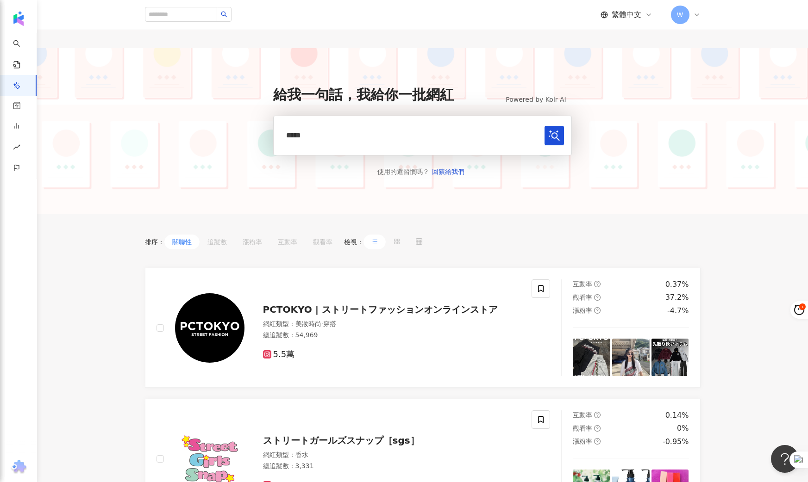
click at [369, 132] on input "*****" at bounding box center [410, 135] width 259 height 19
type input "********"
click at [544, 126] on button "submit" at bounding box center [553, 135] width 19 height 19
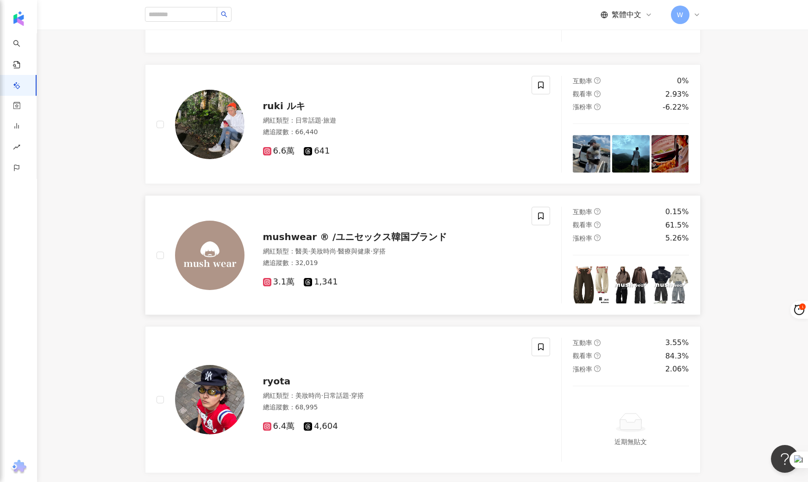
scroll to position [540, 0]
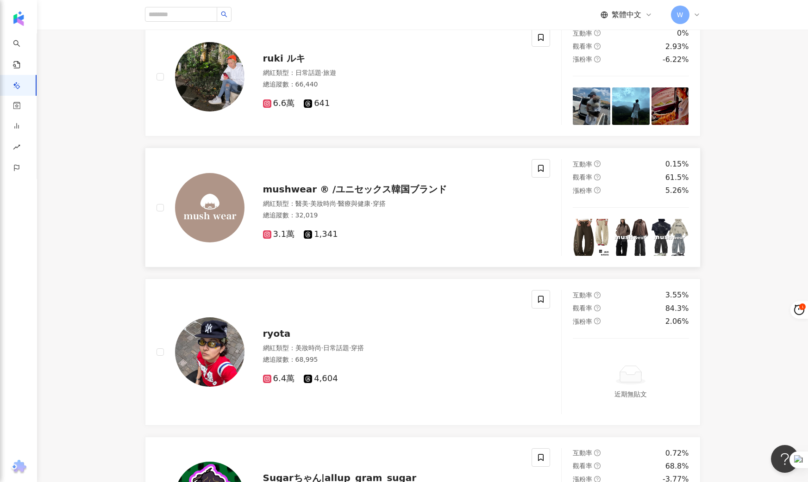
click at [303, 211] on div "總追蹤數 ： 32,019" at bounding box center [392, 215] width 258 height 9
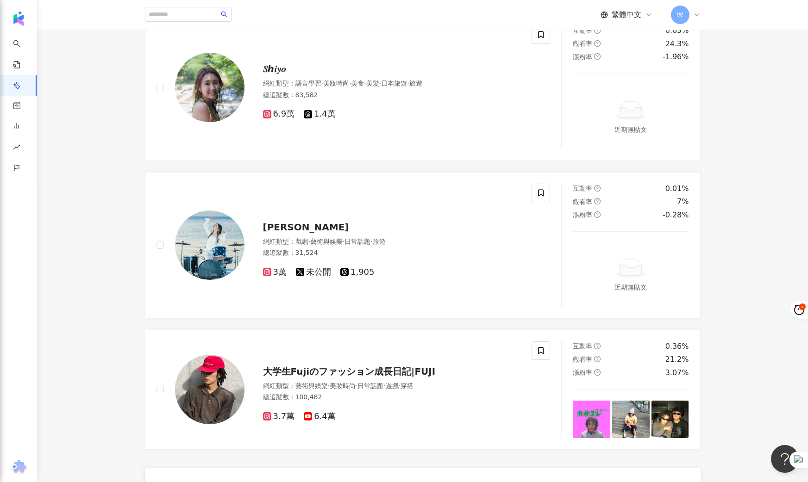
scroll to position [3266, 0]
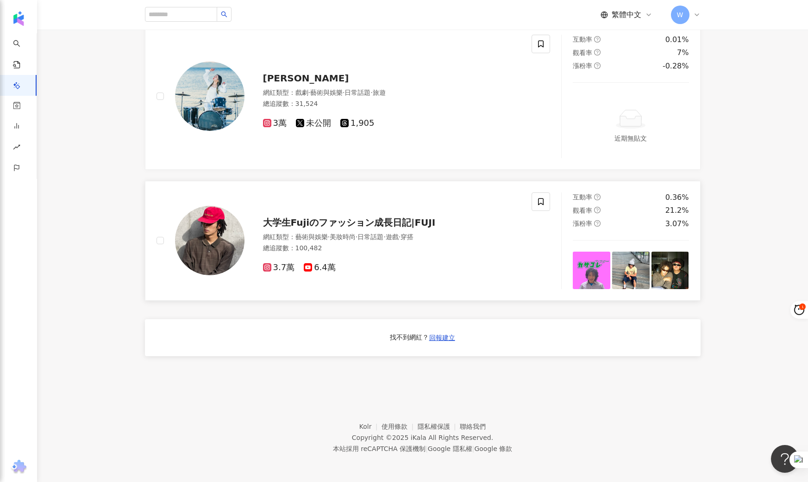
click at [400, 258] on div "3.7萬 6.4萬" at bounding box center [392, 265] width 258 height 18
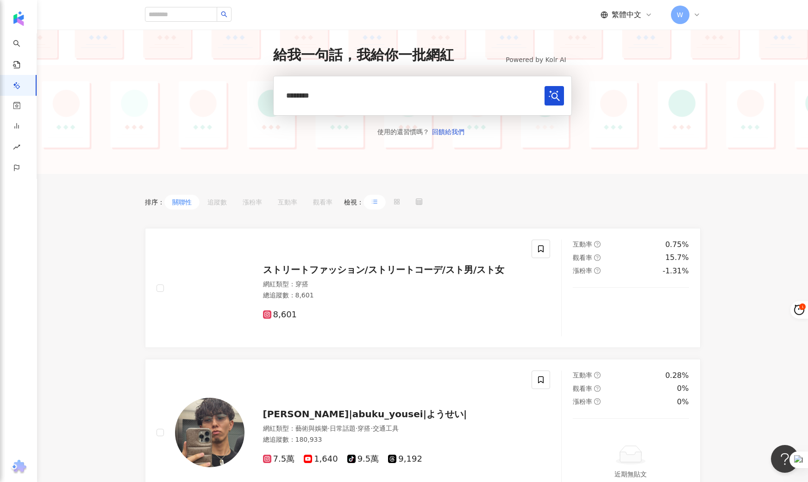
scroll to position [0, 0]
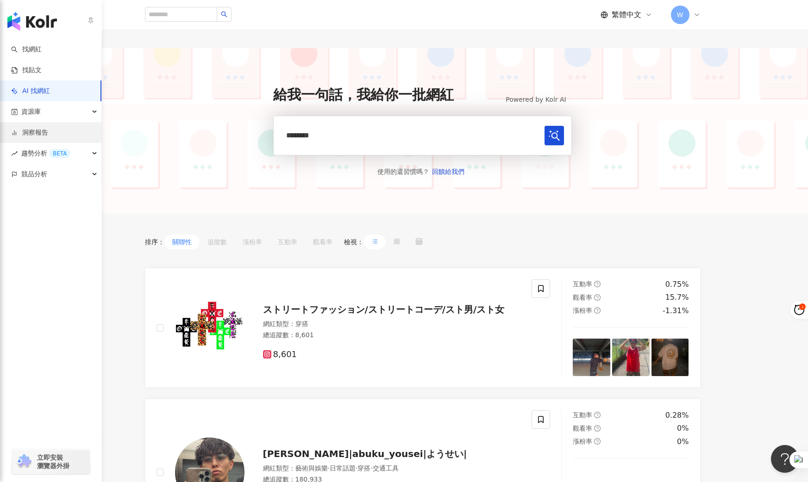
click at [48, 131] on link "洞察報告" at bounding box center [29, 132] width 37 height 9
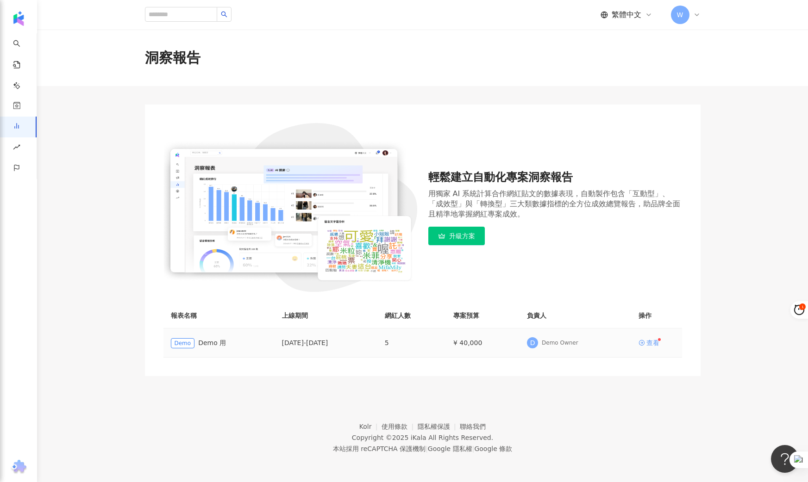
click at [656, 340] on div "查看" at bounding box center [652, 343] width 13 height 6
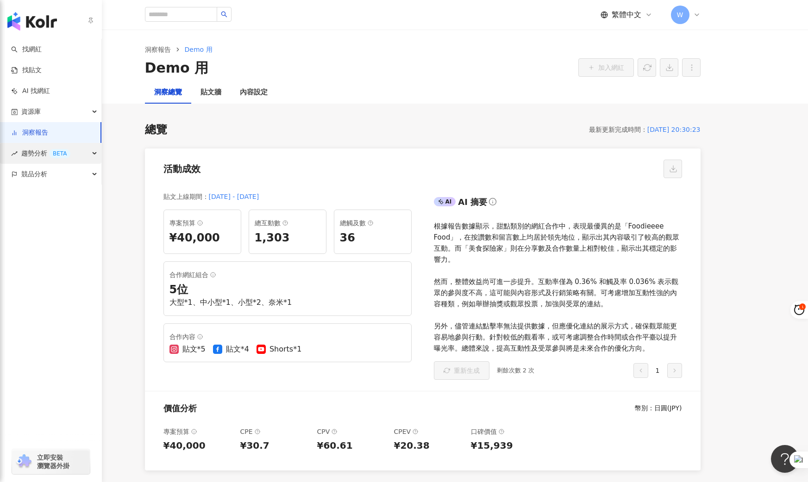
click at [35, 153] on span "趨勢分析 BETA" at bounding box center [45, 153] width 49 height 21
click at [37, 50] on link "找網紅" at bounding box center [26, 49] width 31 height 9
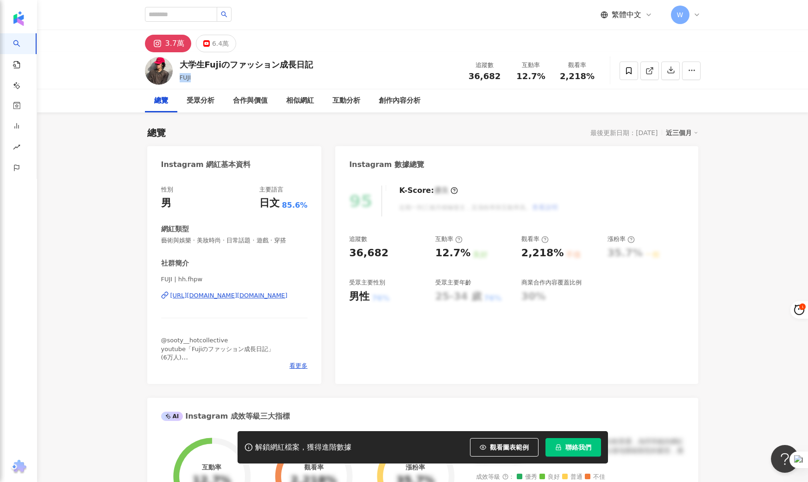
drag, startPoint x: 177, startPoint y: 76, endPoint x: 199, endPoint y: 78, distance: 22.3
click at [199, 78] on div "大学生Fujiのファッション成長日記 FUJI 追蹤數 36,682 互動率 12.7% 觀看率 2,218%" at bounding box center [422, 70] width 593 height 37
copy span "FUJI"
